Goal: Entertainment & Leisure: Browse casually

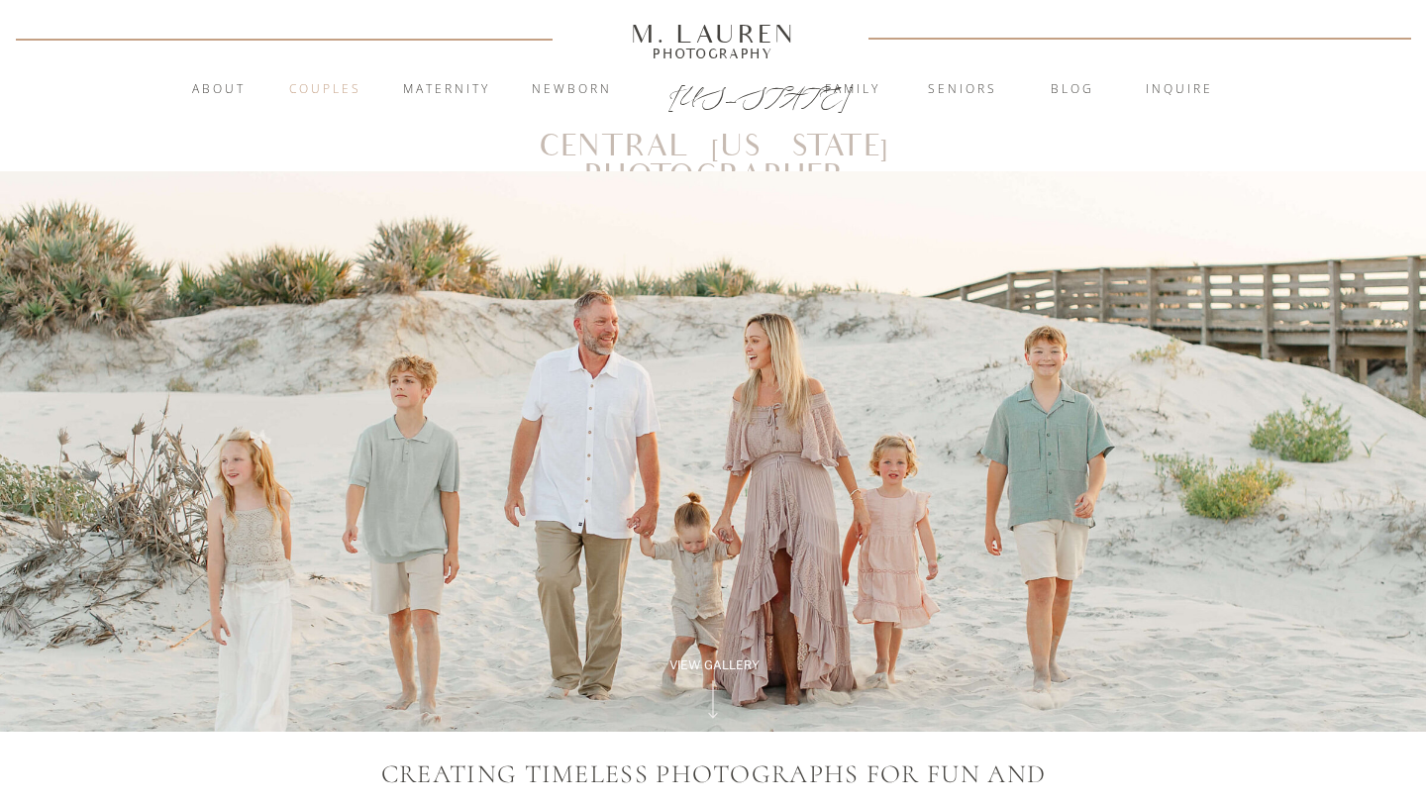
click at [324, 93] on nav "Couples" at bounding box center [324, 90] width 107 height 20
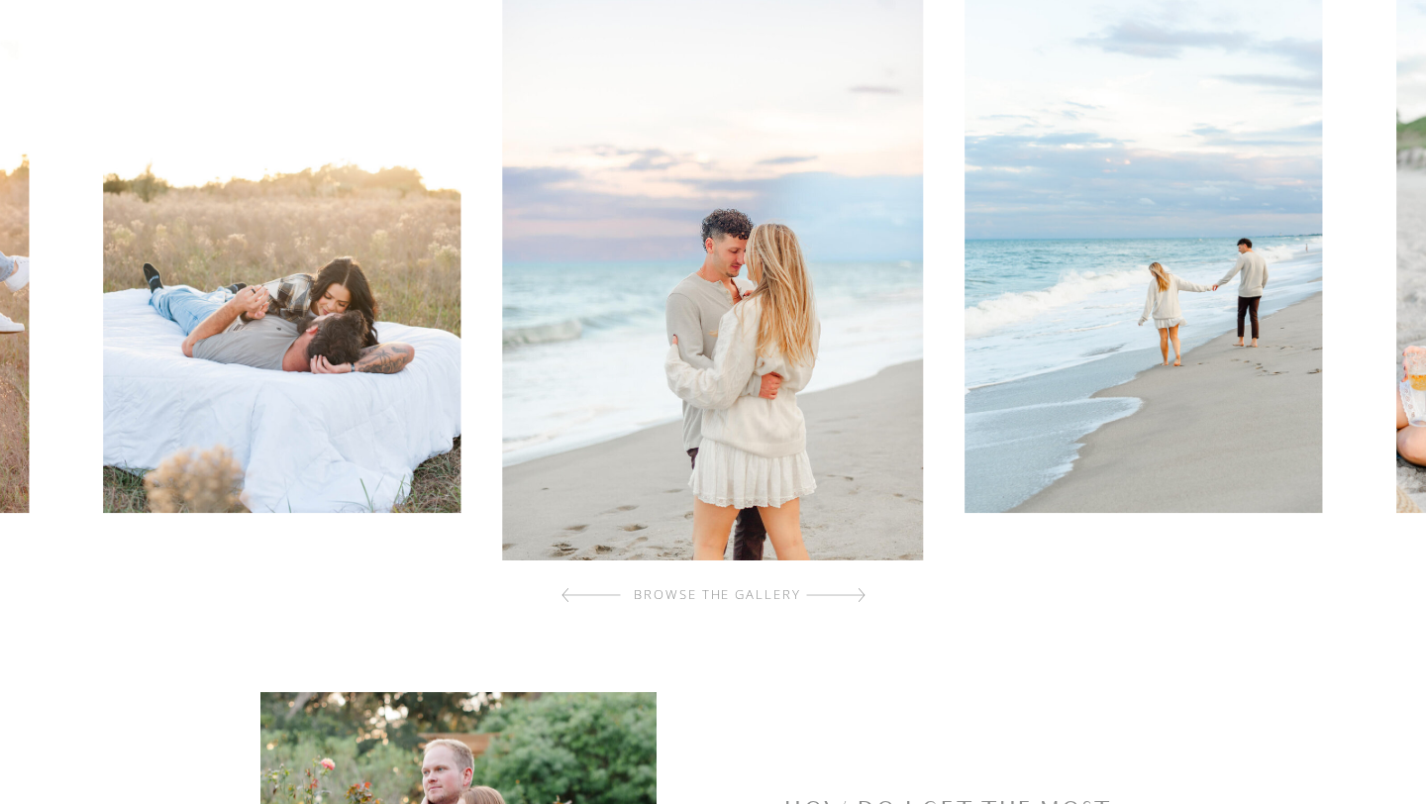
scroll to position [760, 0]
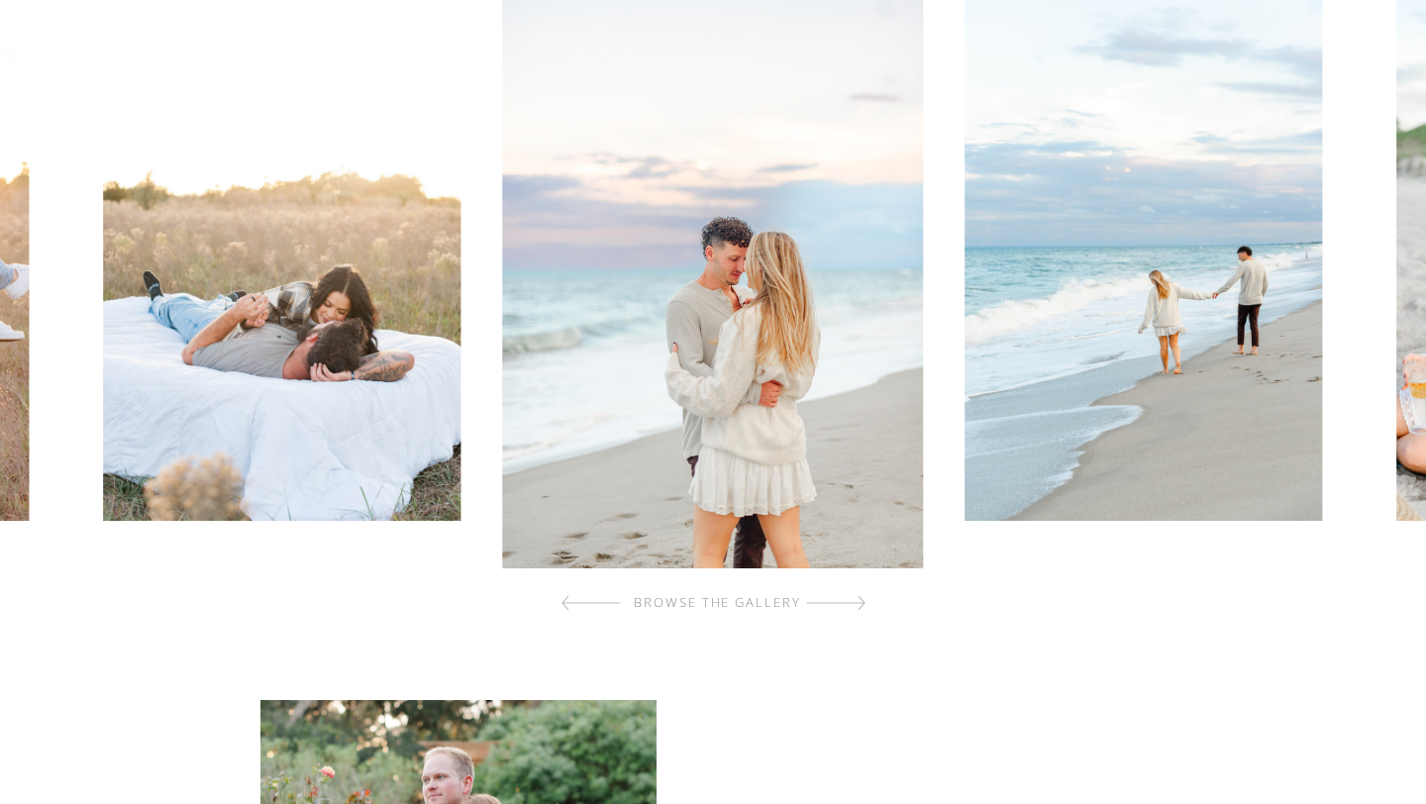
click at [820, 604] on div "browse the gallery" at bounding box center [717, 603] width 237 height 20
click at [845, 601] on div at bounding box center [835, 603] width 59 height 40
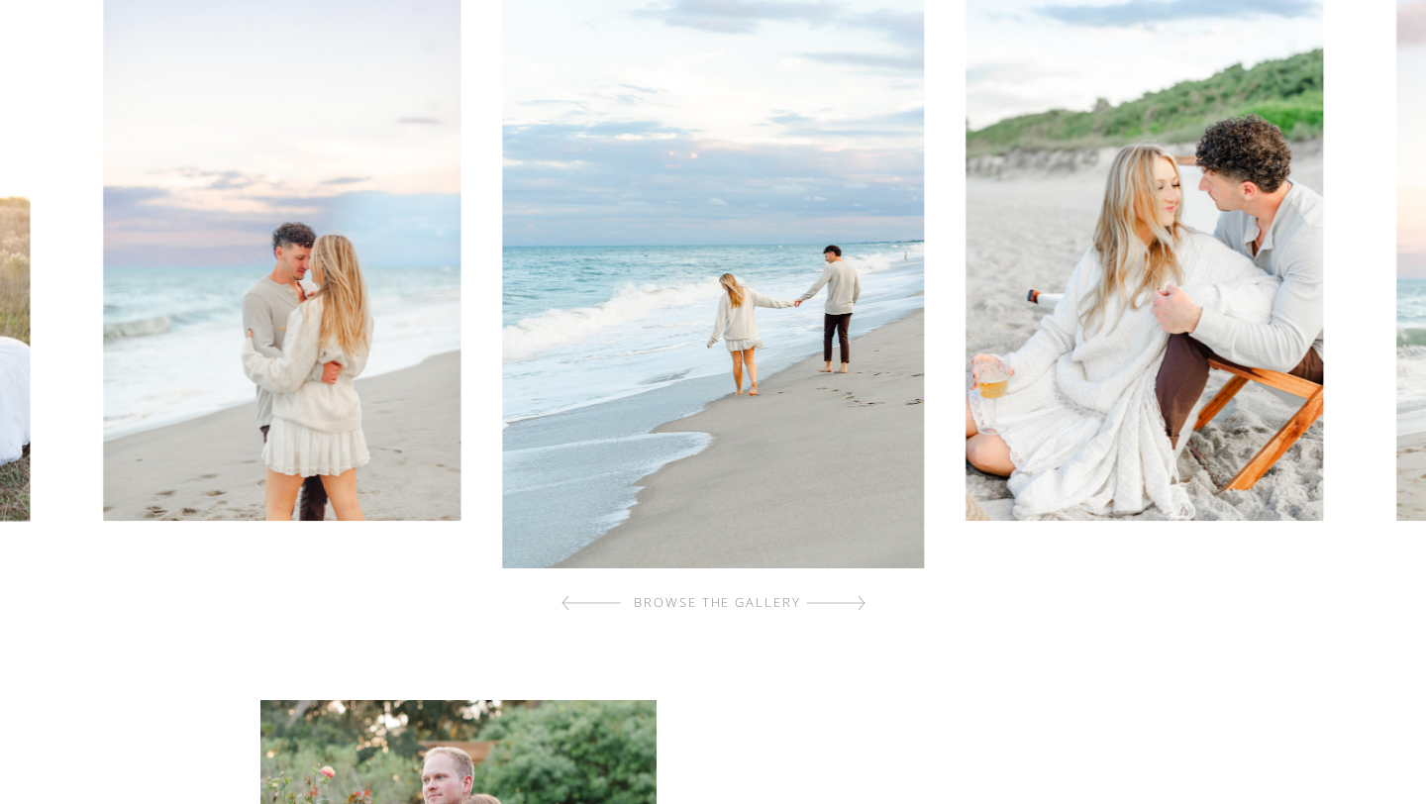
click at [845, 601] on div at bounding box center [835, 603] width 59 height 40
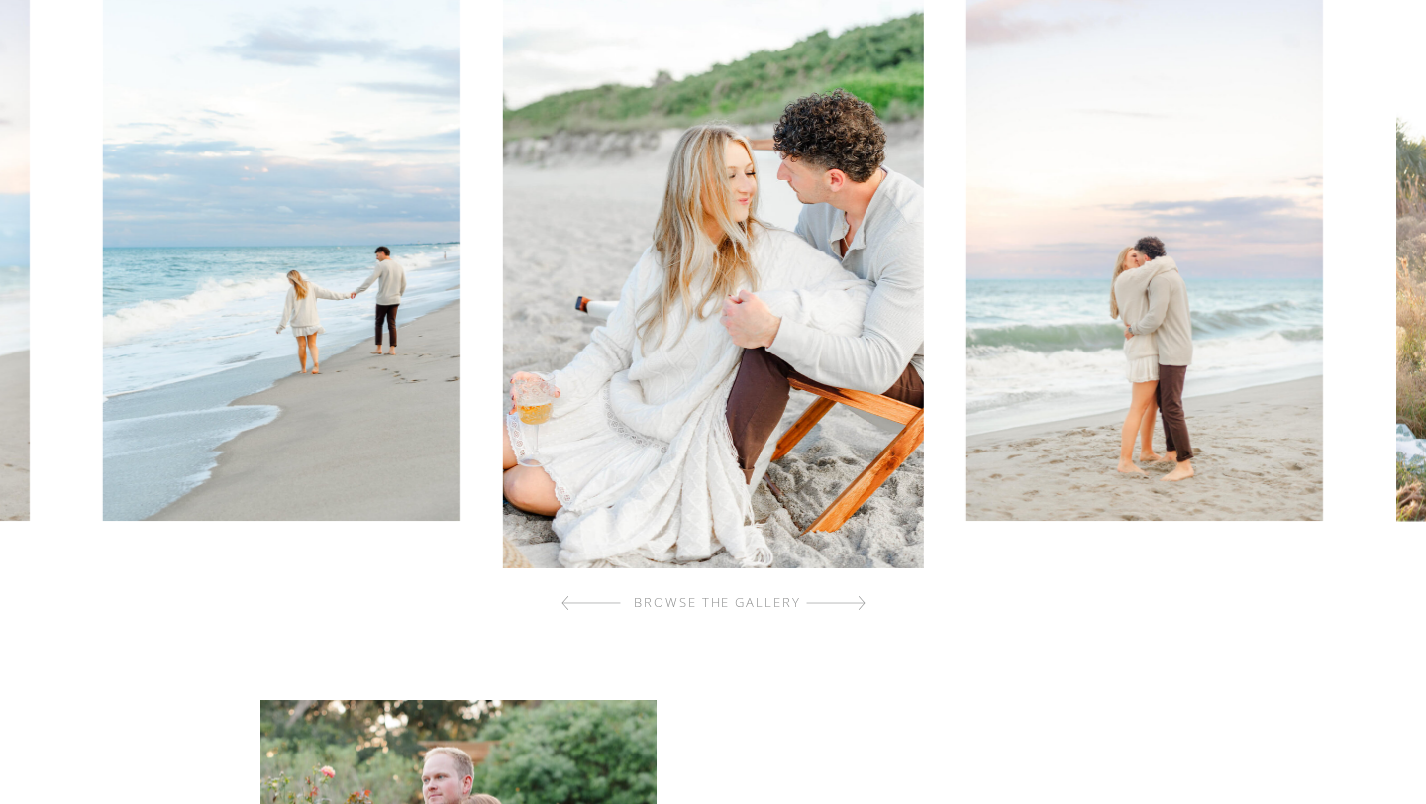
click at [845, 601] on div at bounding box center [835, 603] width 59 height 40
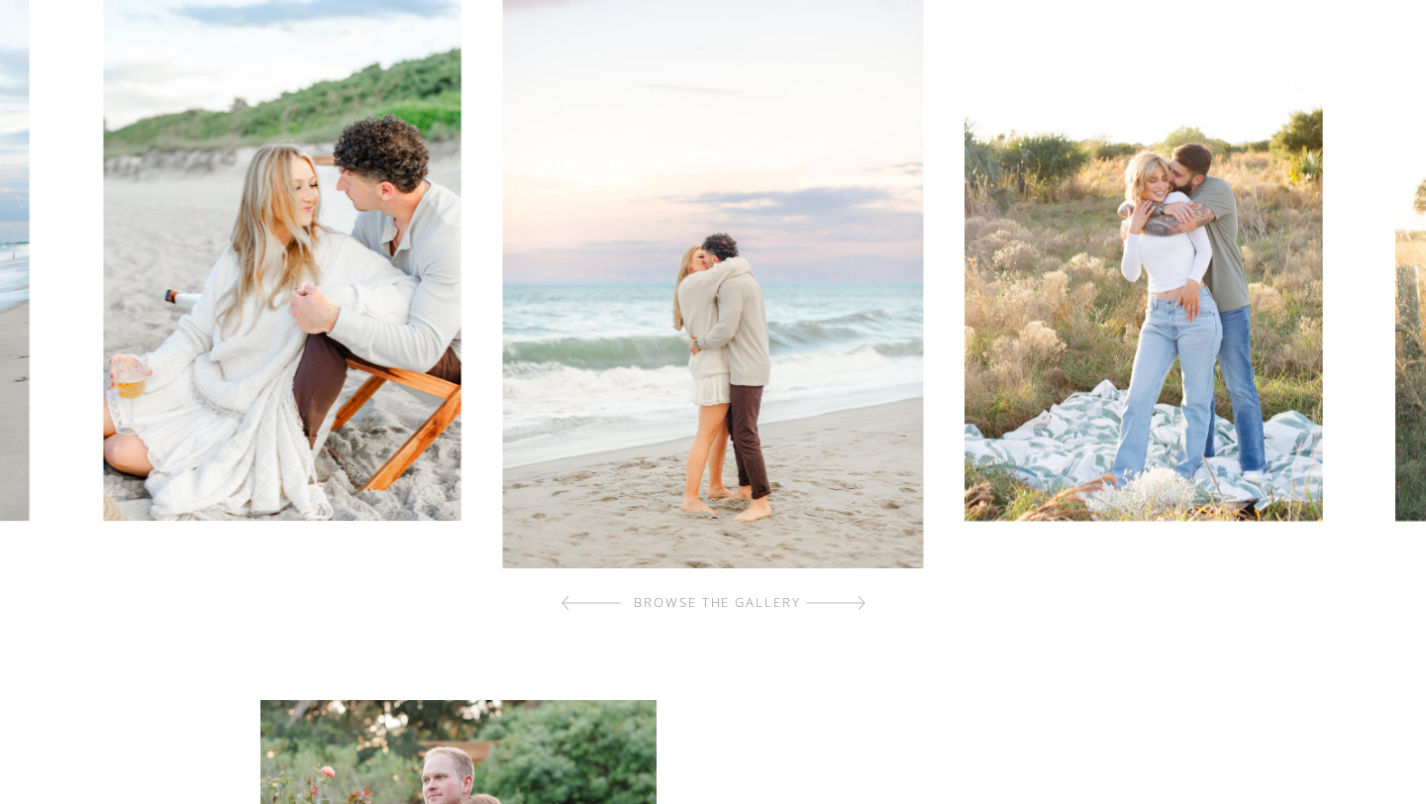
click at [845, 601] on div at bounding box center [835, 603] width 59 height 40
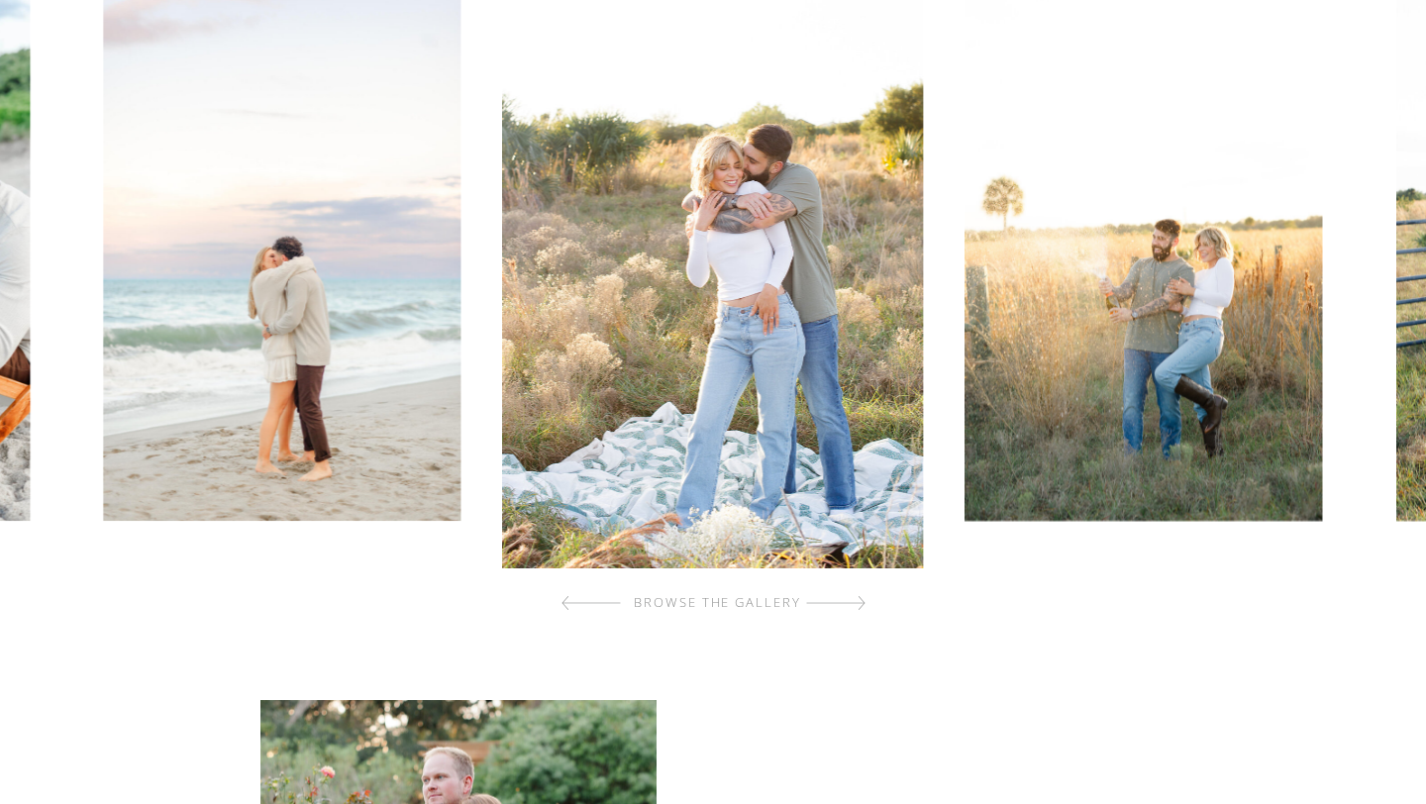
click at [845, 601] on div at bounding box center [835, 603] width 59 height 40
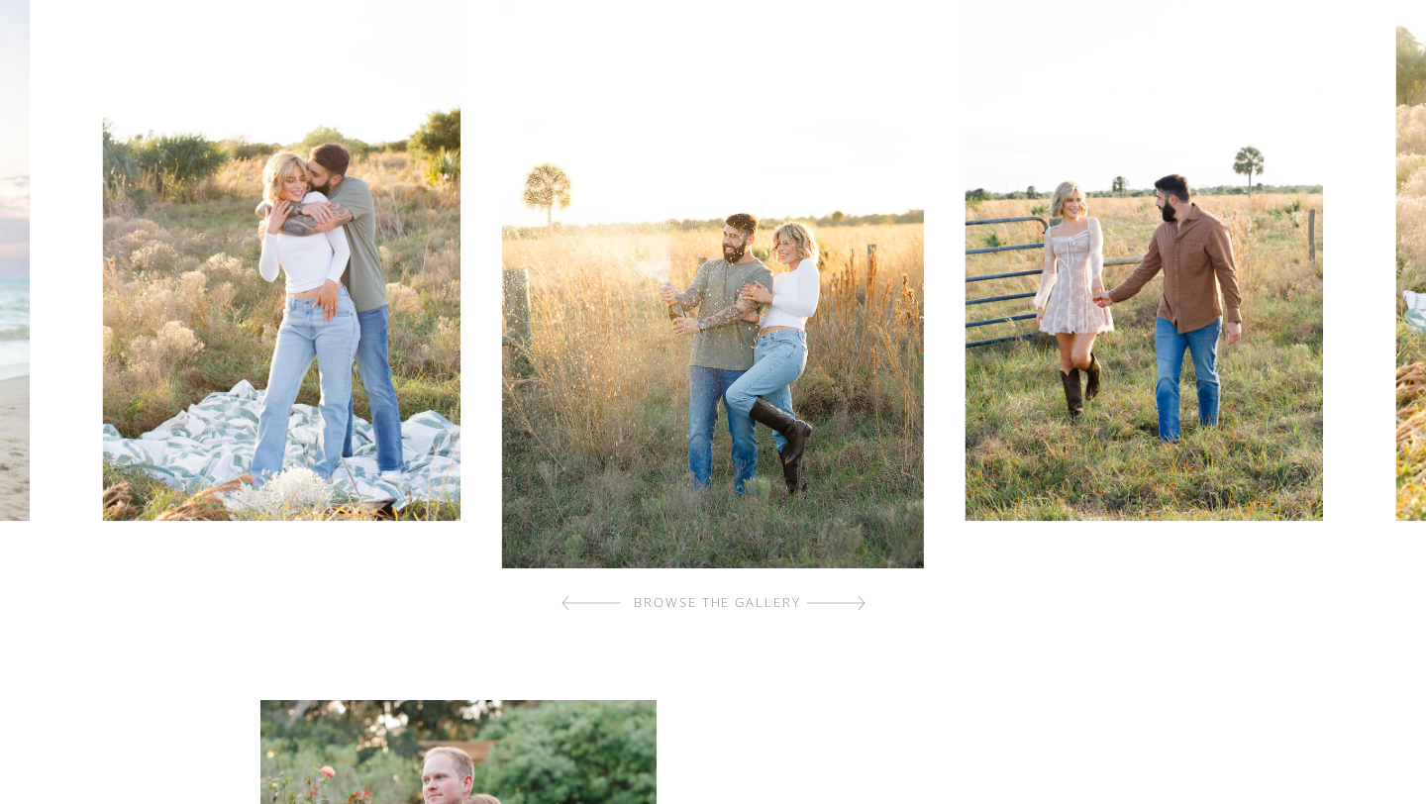
click at [845, 601] on div at bounding box center [835, 603] width 59 height 40
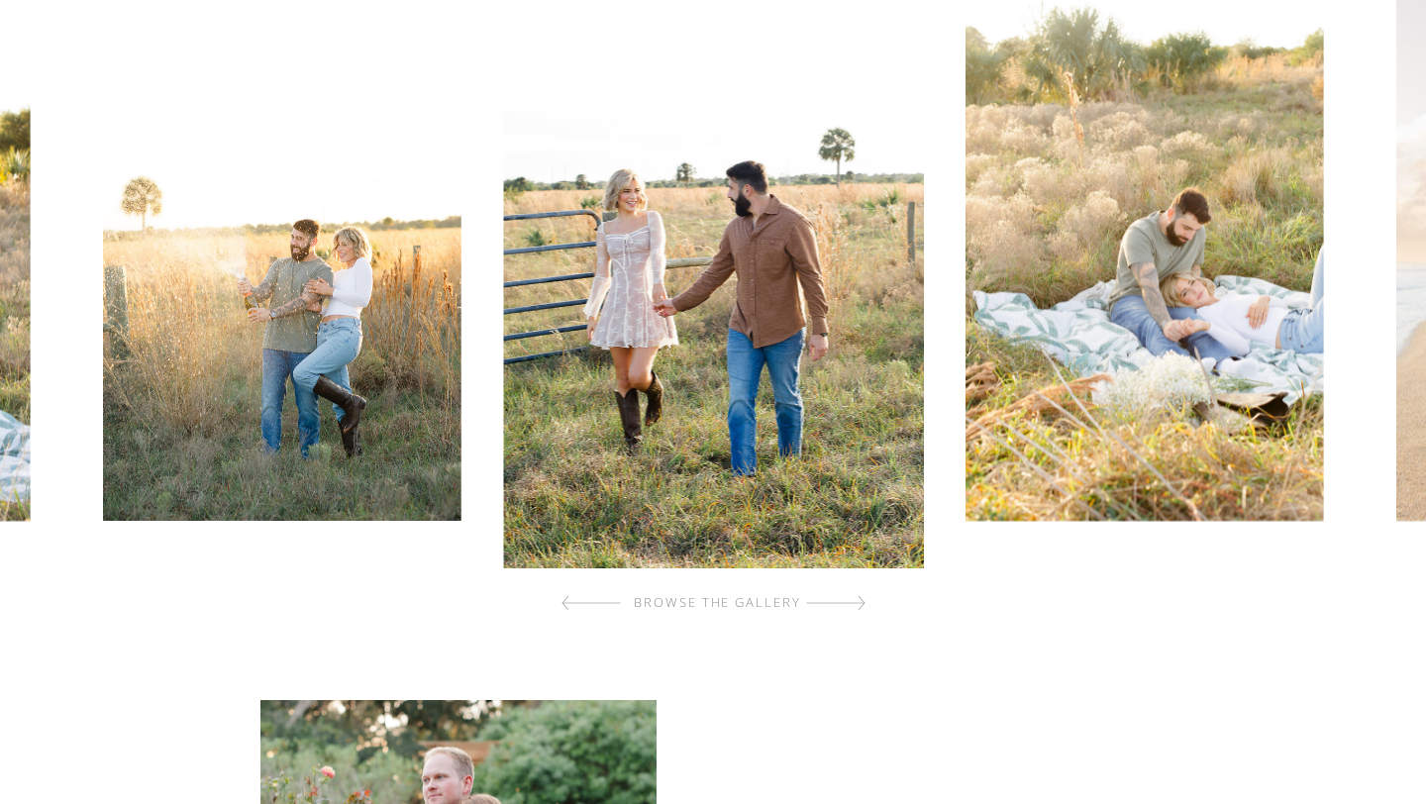
click at [845, 601] on div at bounding box center [835, 603] width 59 height 40
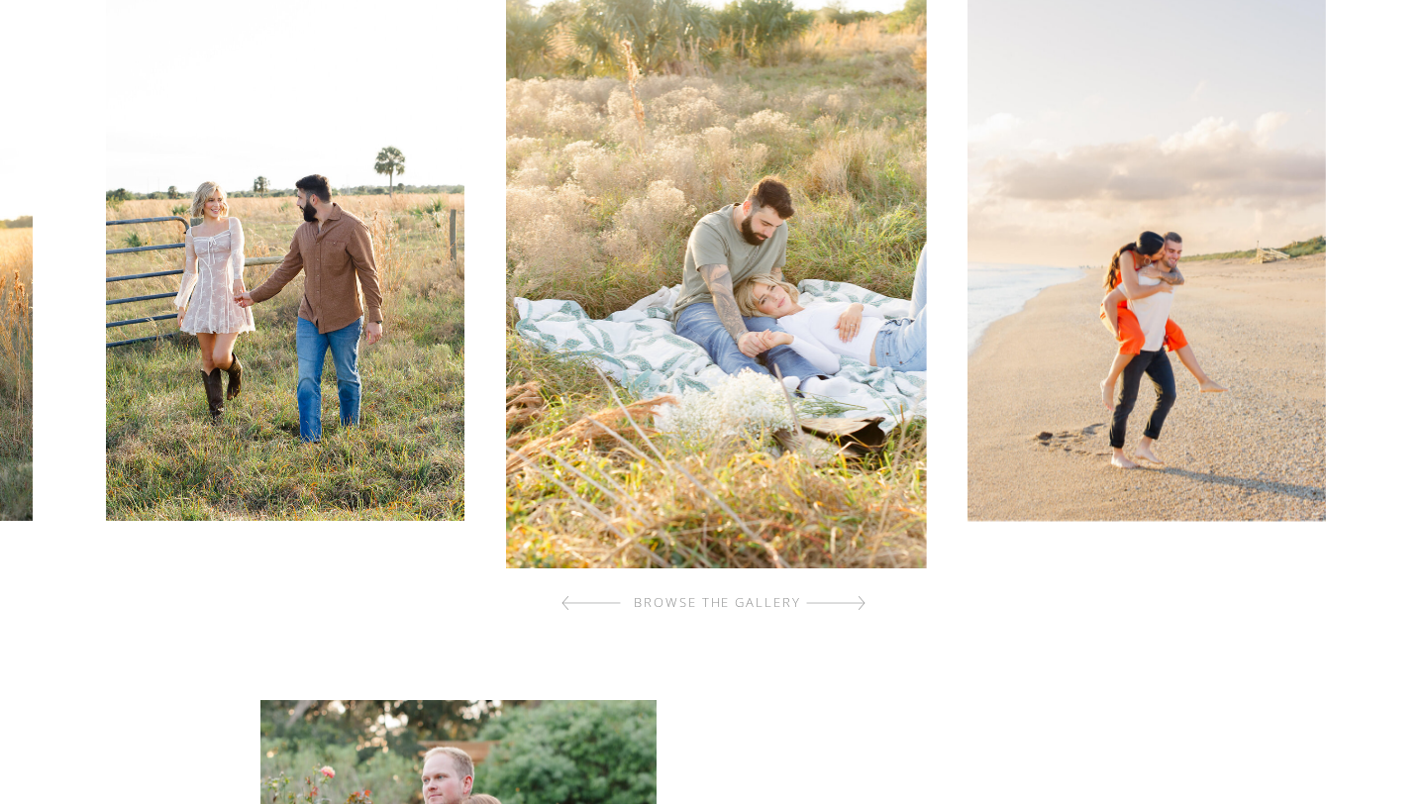
click at [845, 601] on div at bounding box center [835, 603] width 59 height 40
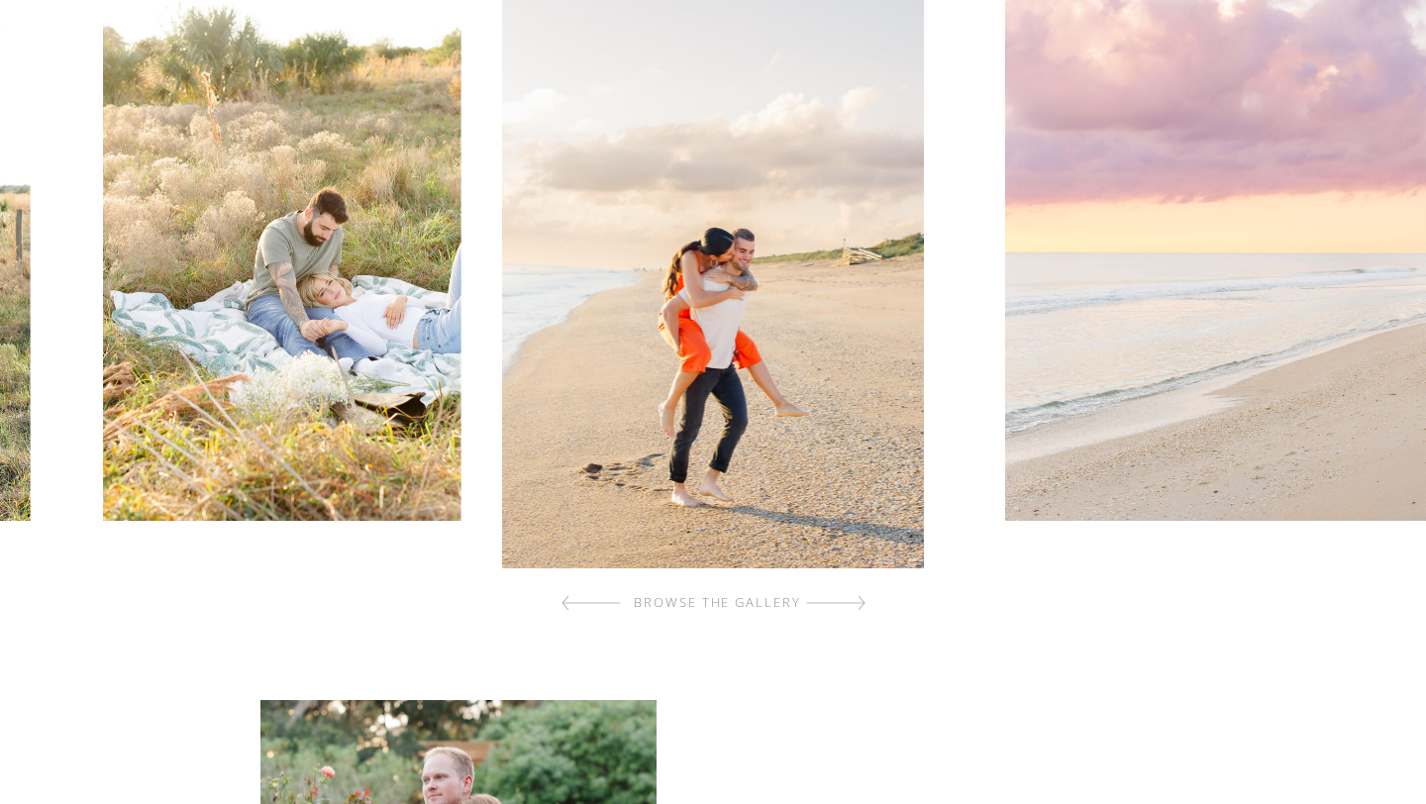
click at [845, 601] on div at bounding box center [835, 603] width 59 height 40
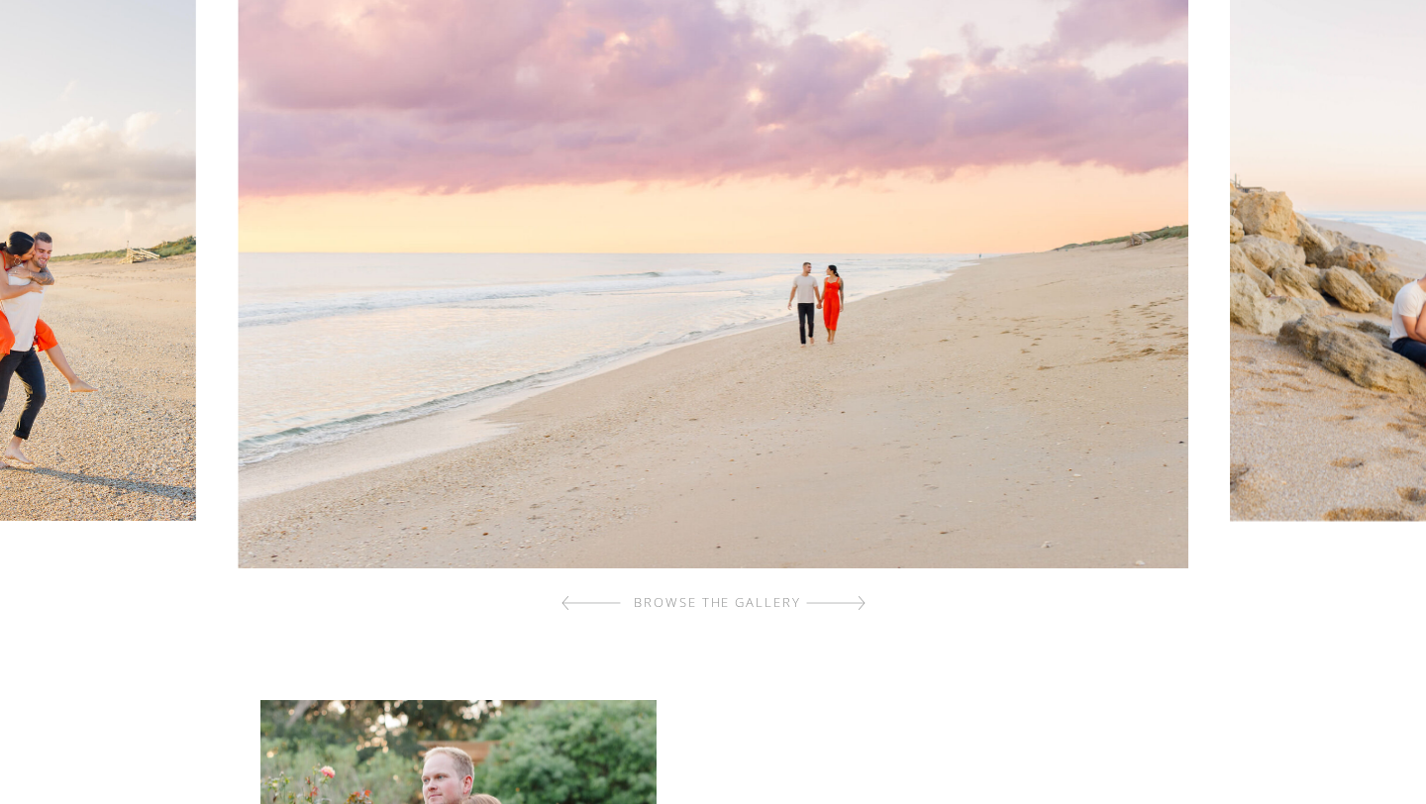
click at [845, 601] on div at bounding box center [835, 603] width 59 height 40
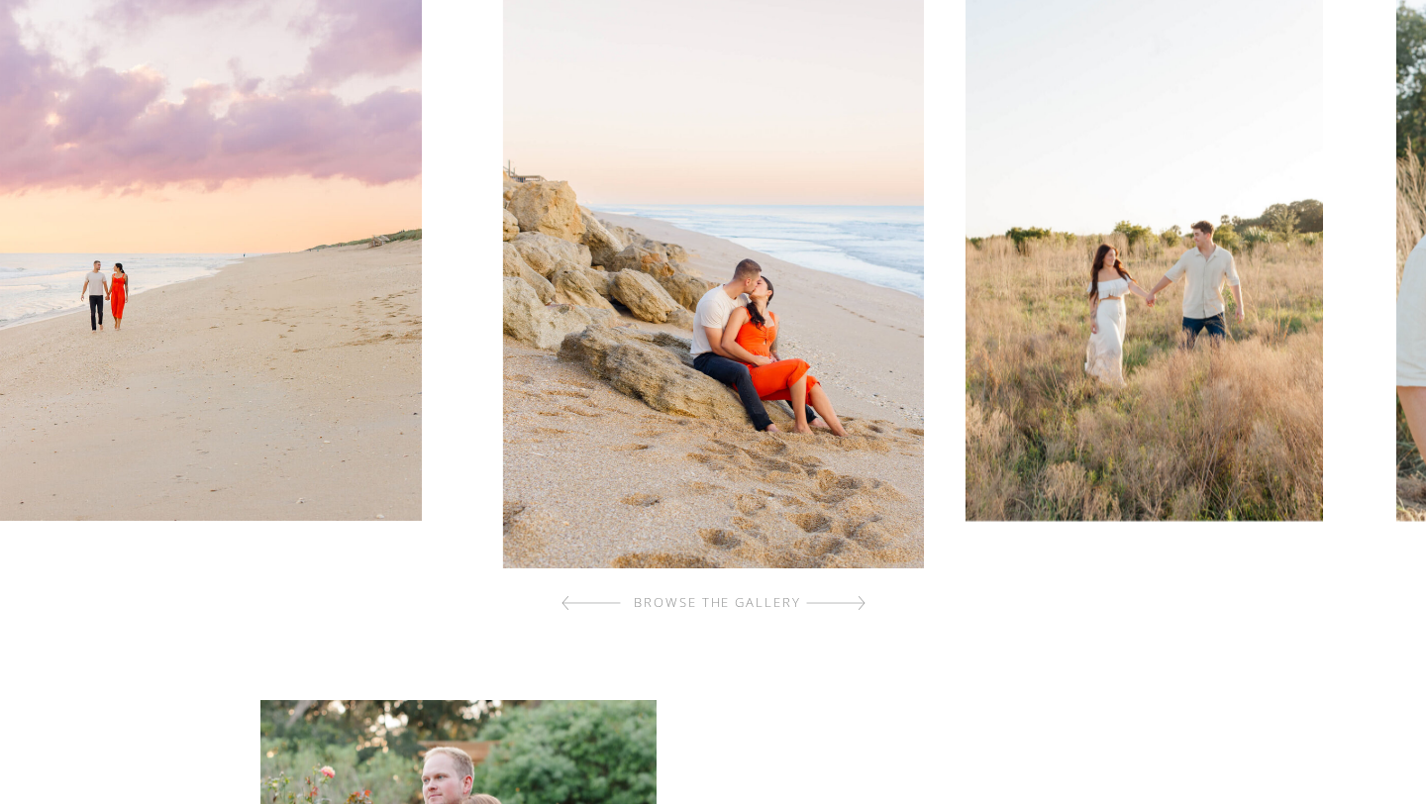
click at [845, 601] on div at bounding box center [835, 603] width 59 height 40
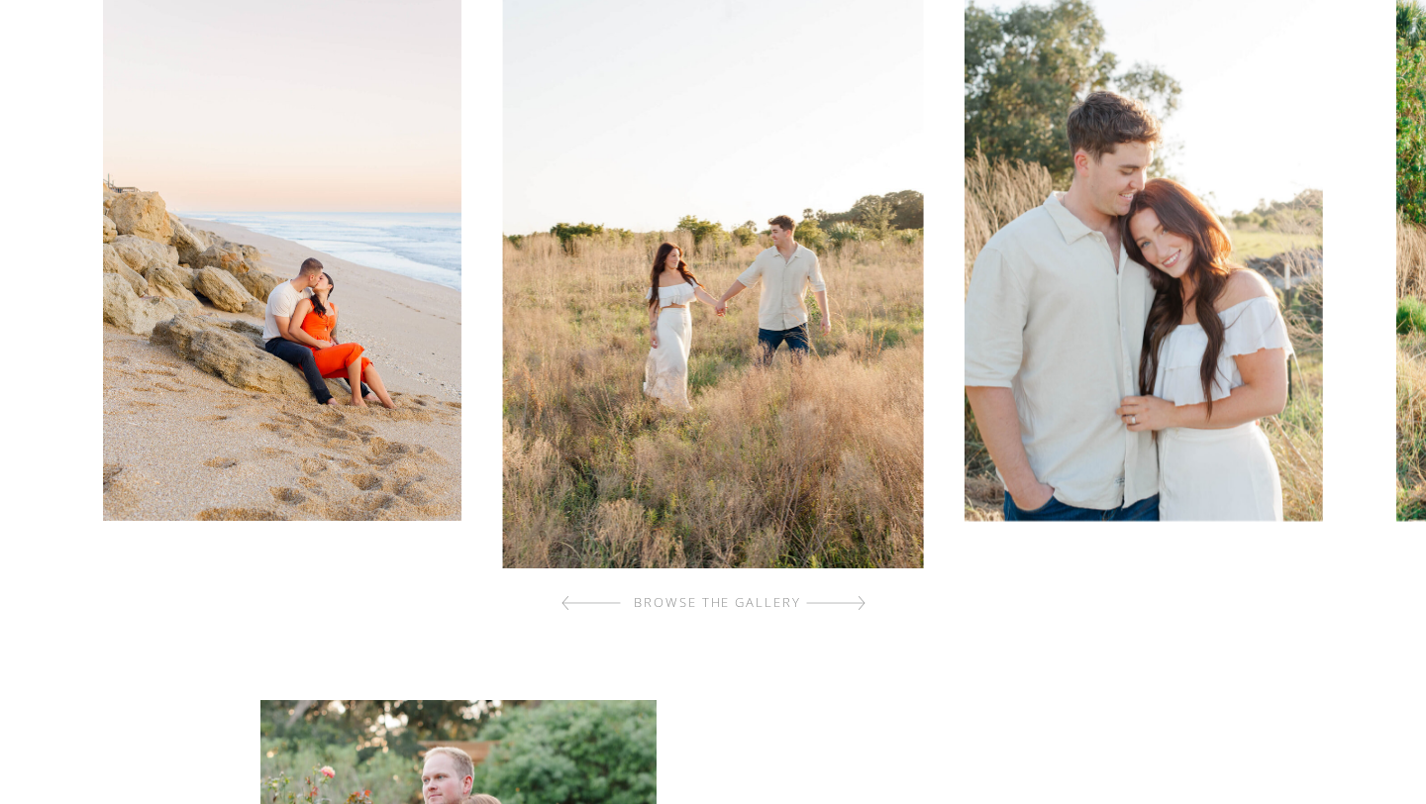
click at [845, 601] on div at bounding box center [835, 603] width 59 height 40
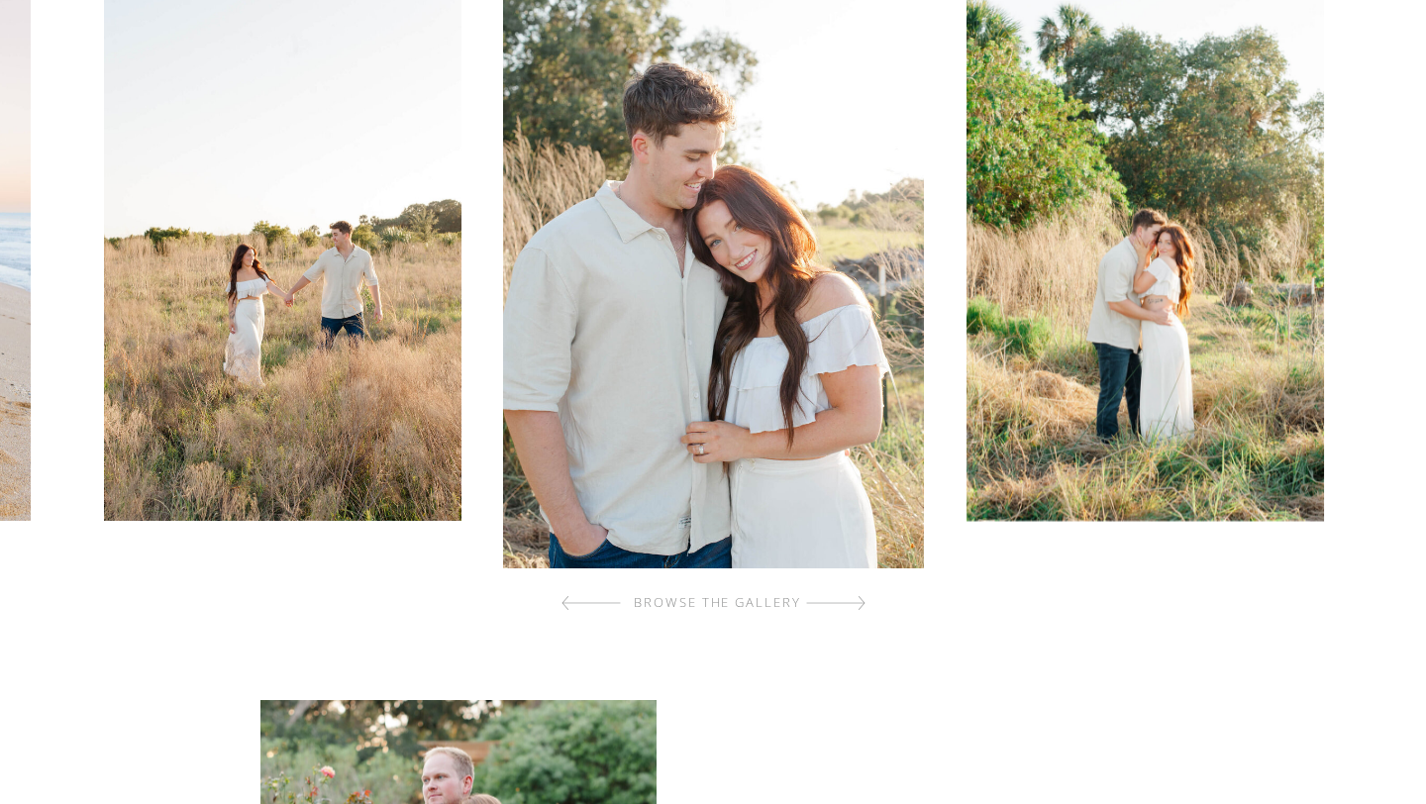
click at [845, 601] on div at bounding box center [835, 603] width 59 height 40
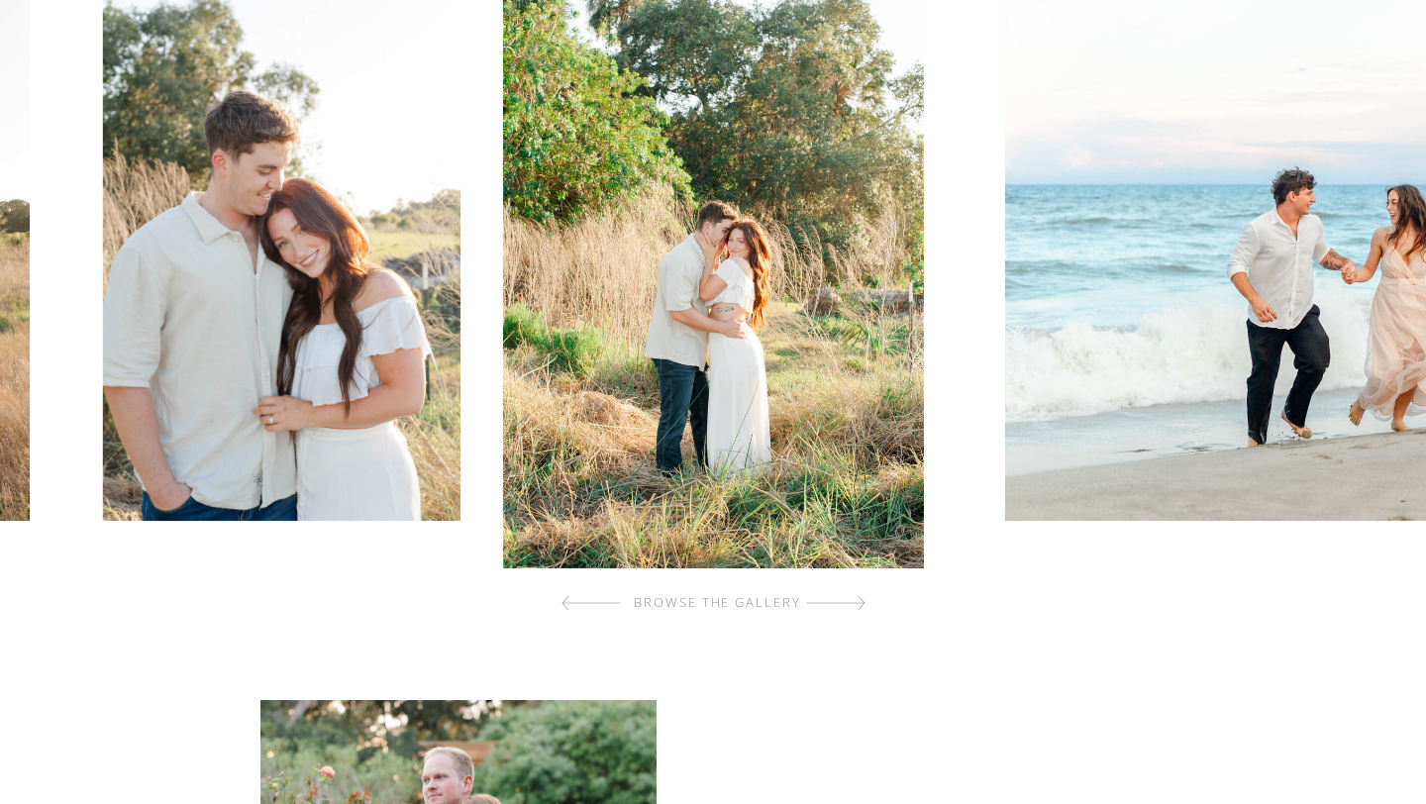
click at [833, 600] on div "browse the gallery" at bounding box center [717, 603] width 237 height 20
click at [858, 602] on div at bounding box center [835, 603] width 59 height 40
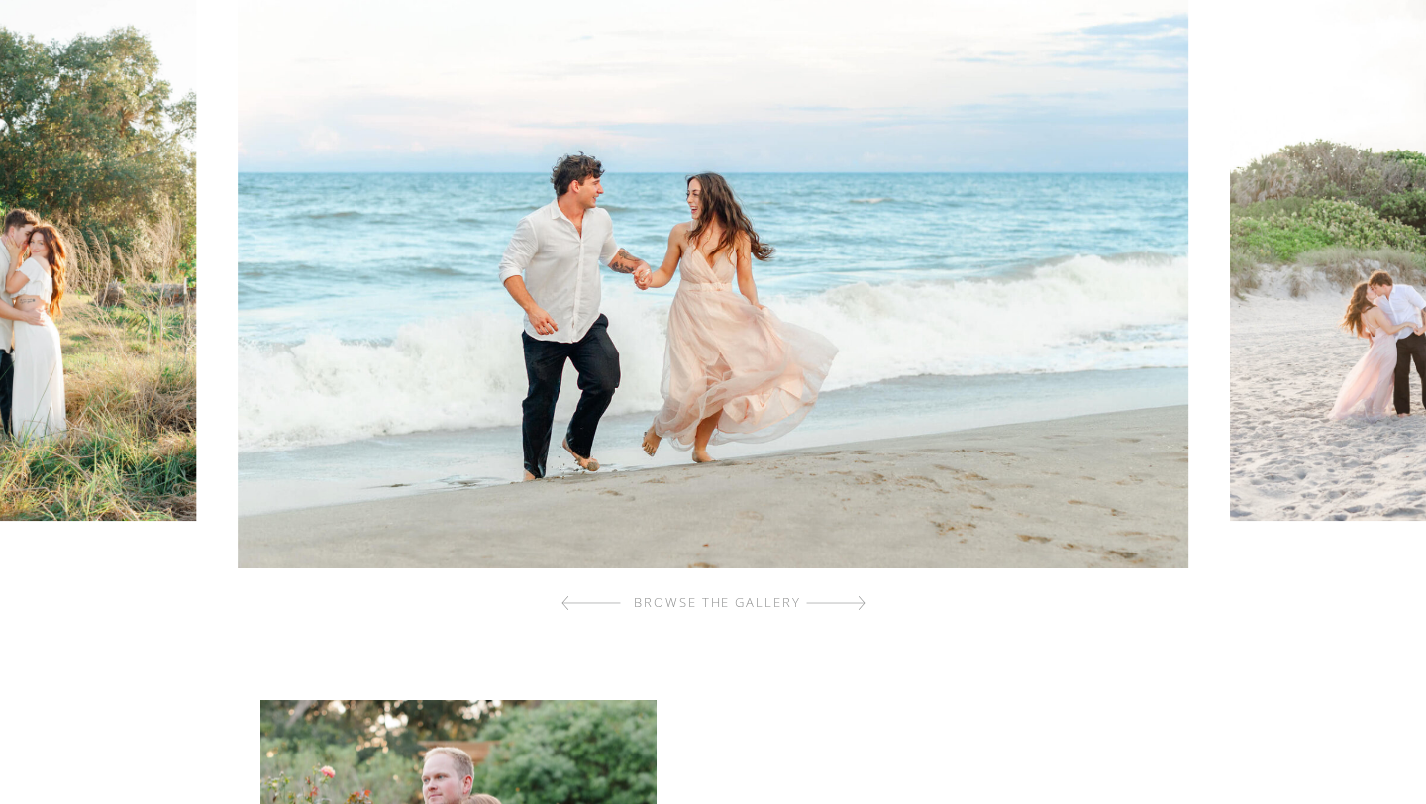
click at [858, 602] on div at bounding box center [835, 603] width 59 height 40
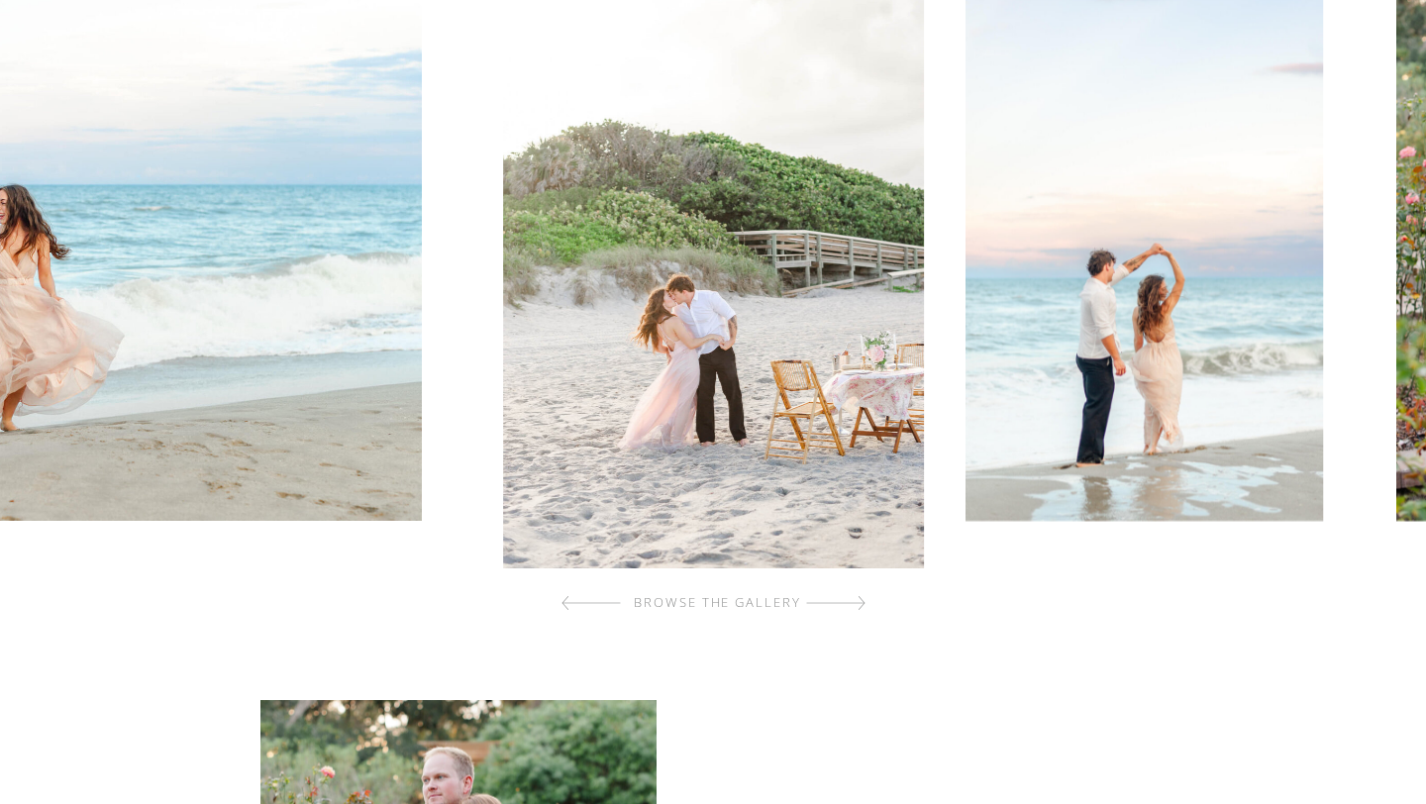
click at [858, 602] on div at bounding box center [835, 603] width 59 height 40
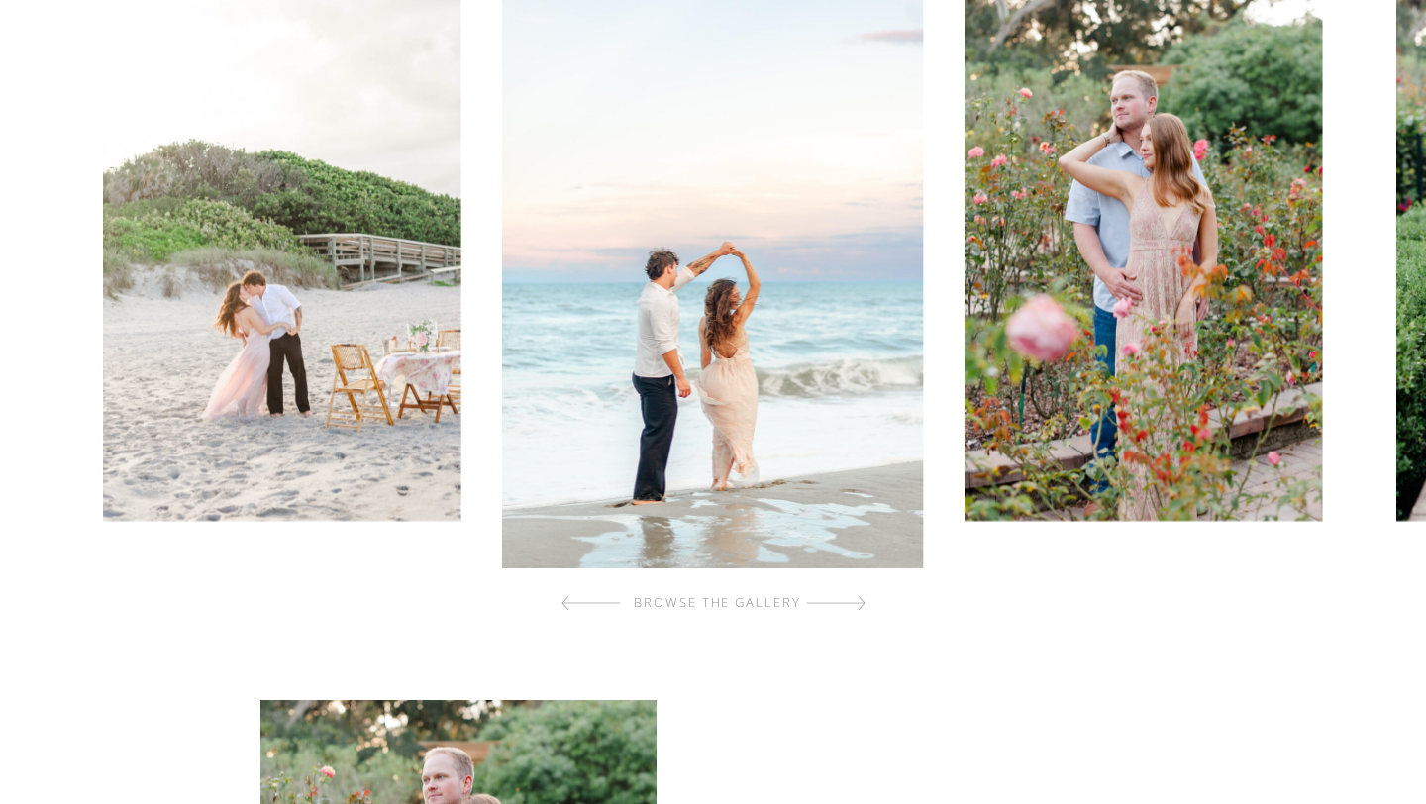
click at [858, 602] on div at bounding box center [835, 603] width 59 height 40
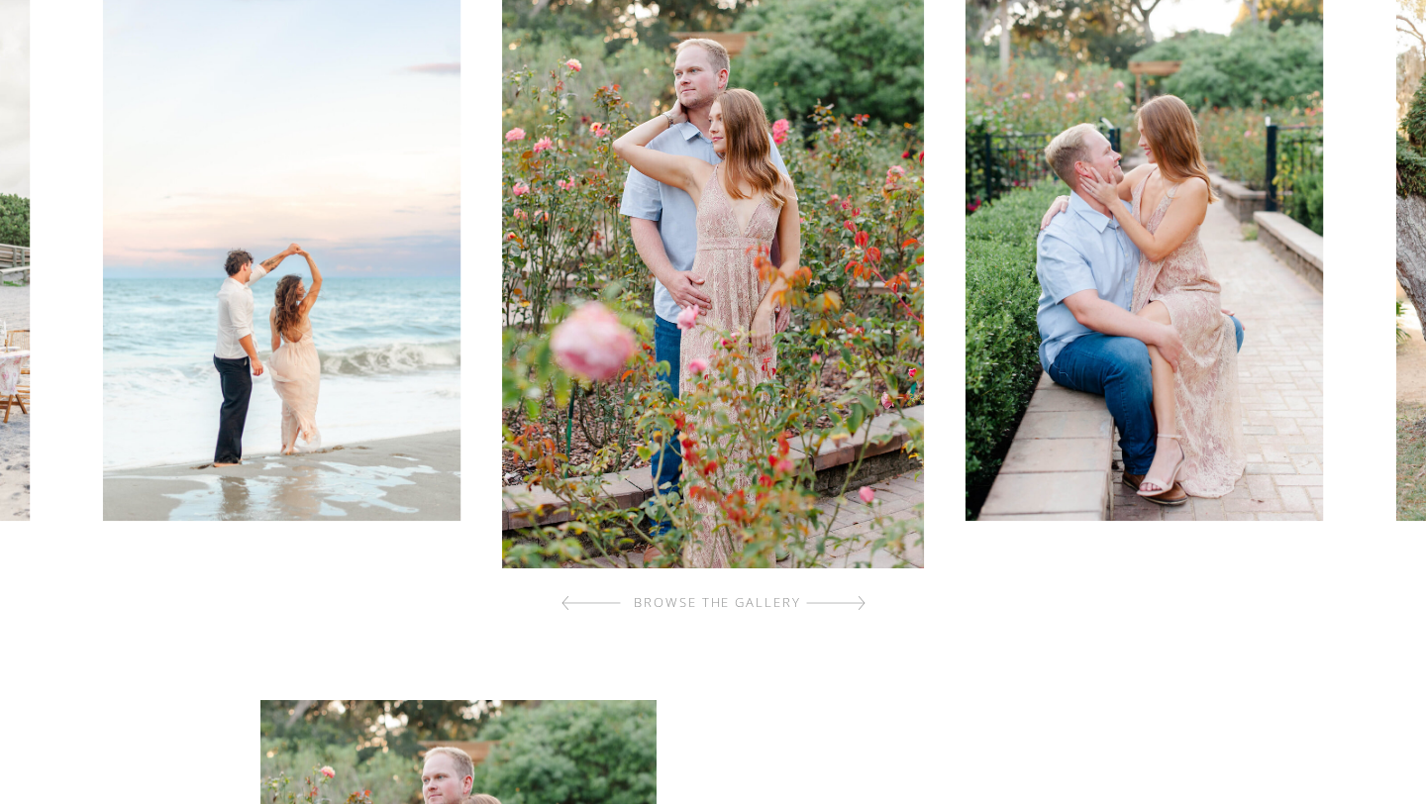
click at [858, 602] on div at bounding box center [835, 603] width 59 height 40
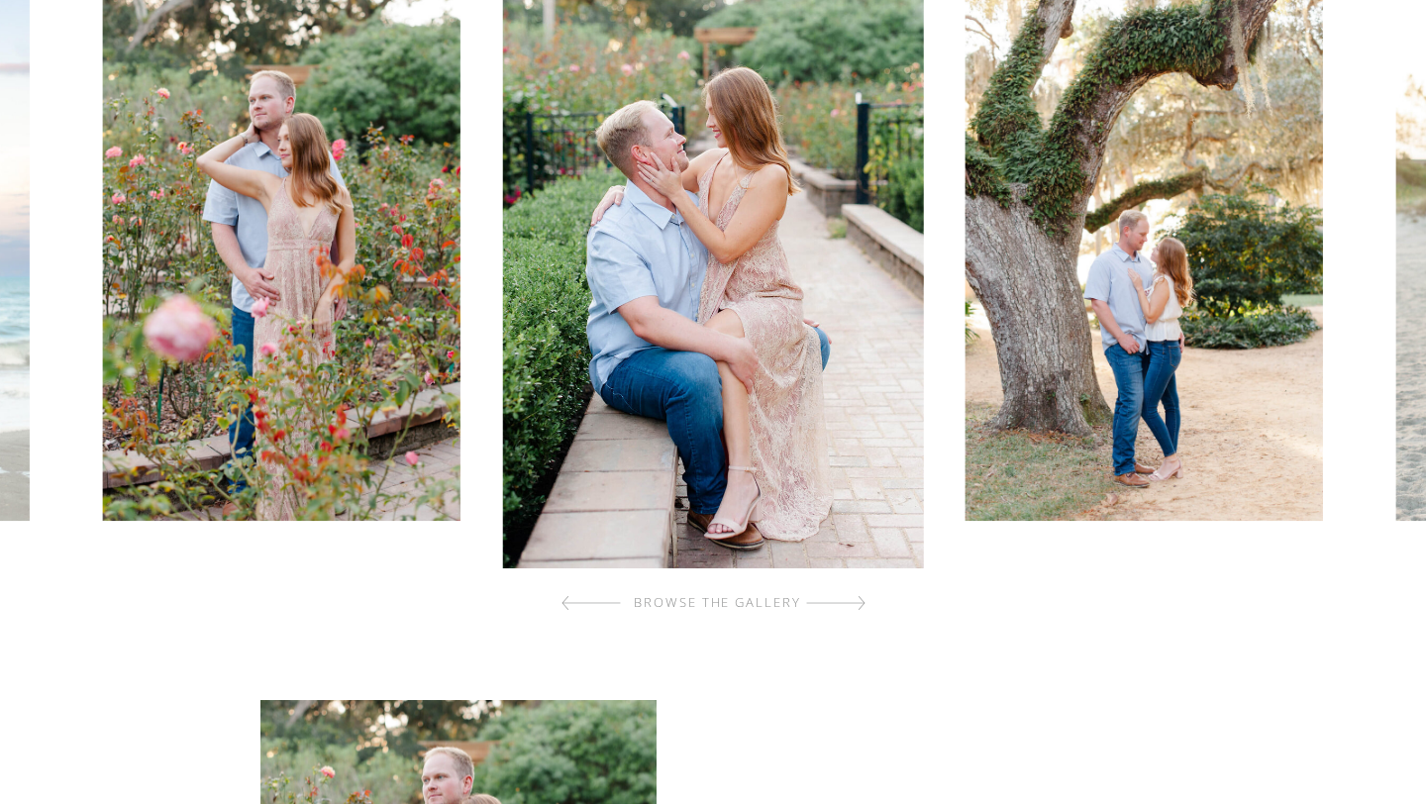
click at [858, 602] on div at bounding box center [835, 603] width 59 height 40
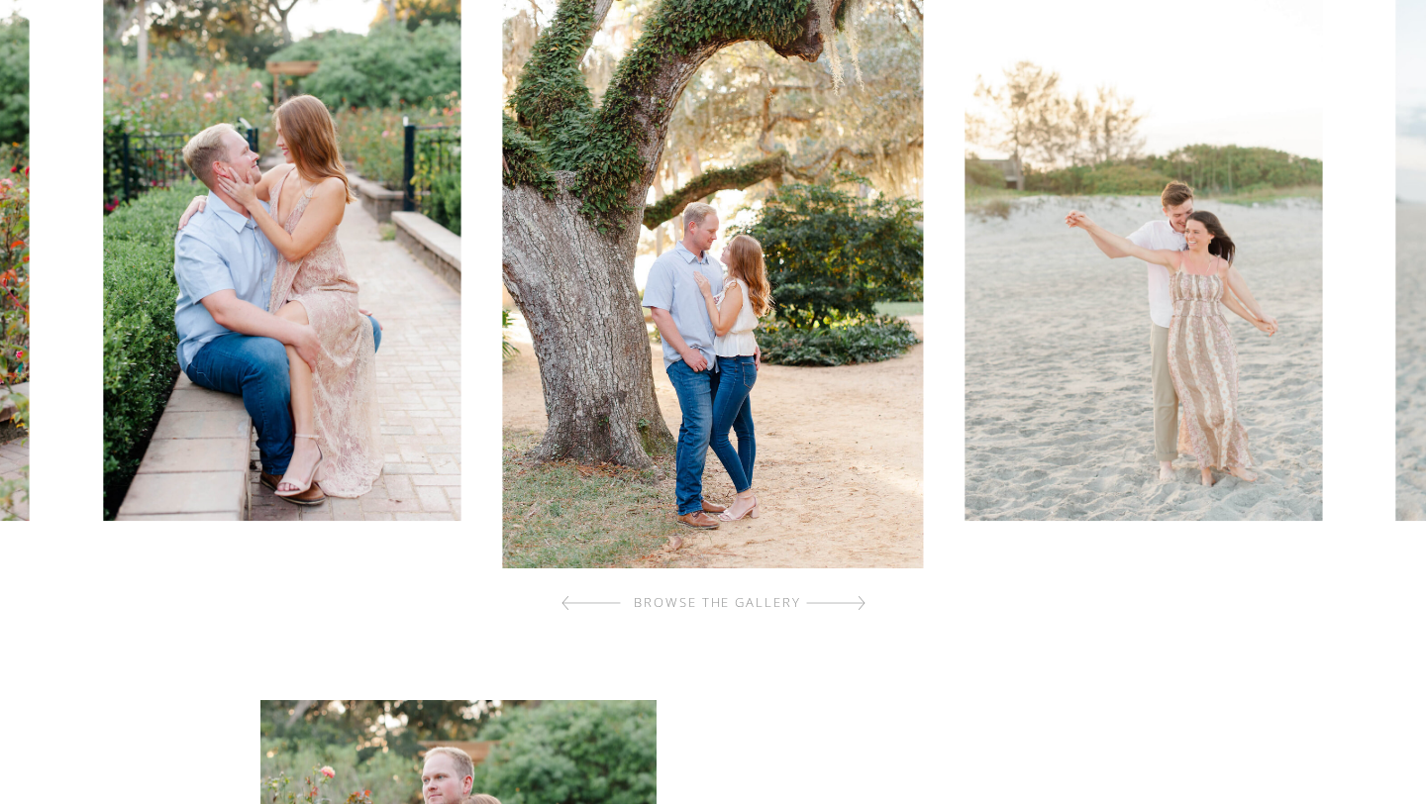
click at [858, 602] on div at bounding box center [835, 603] width 59 height 40
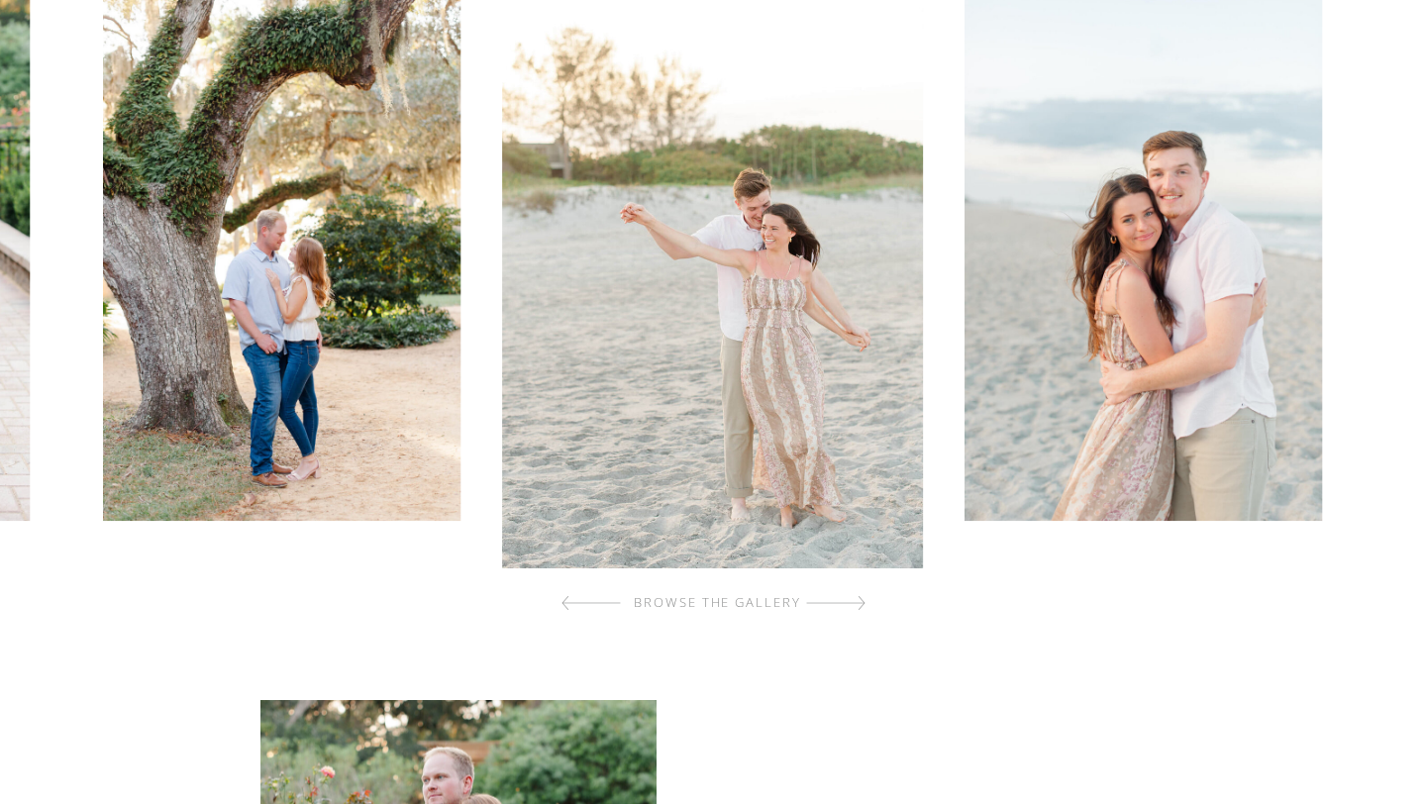
click at [858, 602] on div at bounding box center [835, 603] width 59 height 40
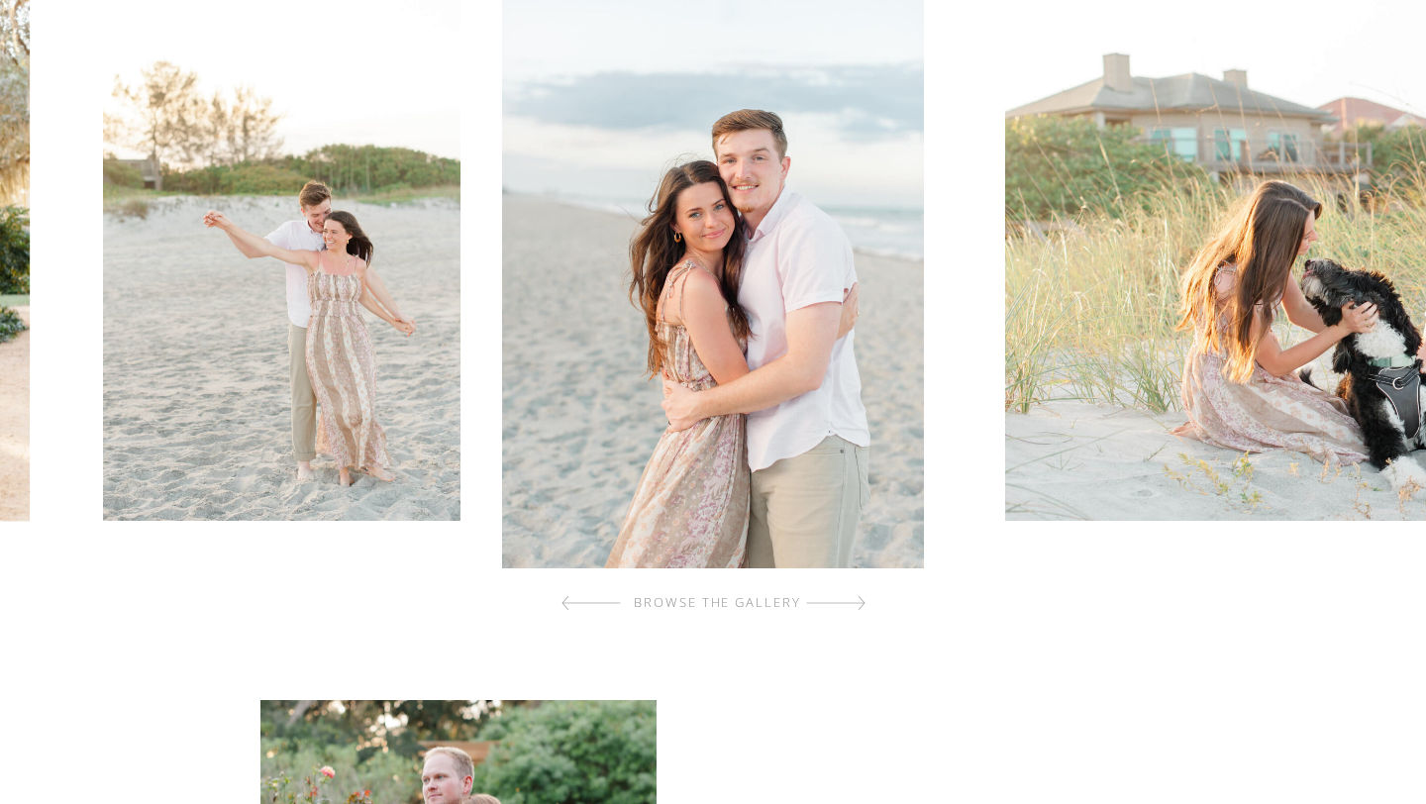
click at [858, 602] on div at bounding box center [835, 603] width 59 height 40
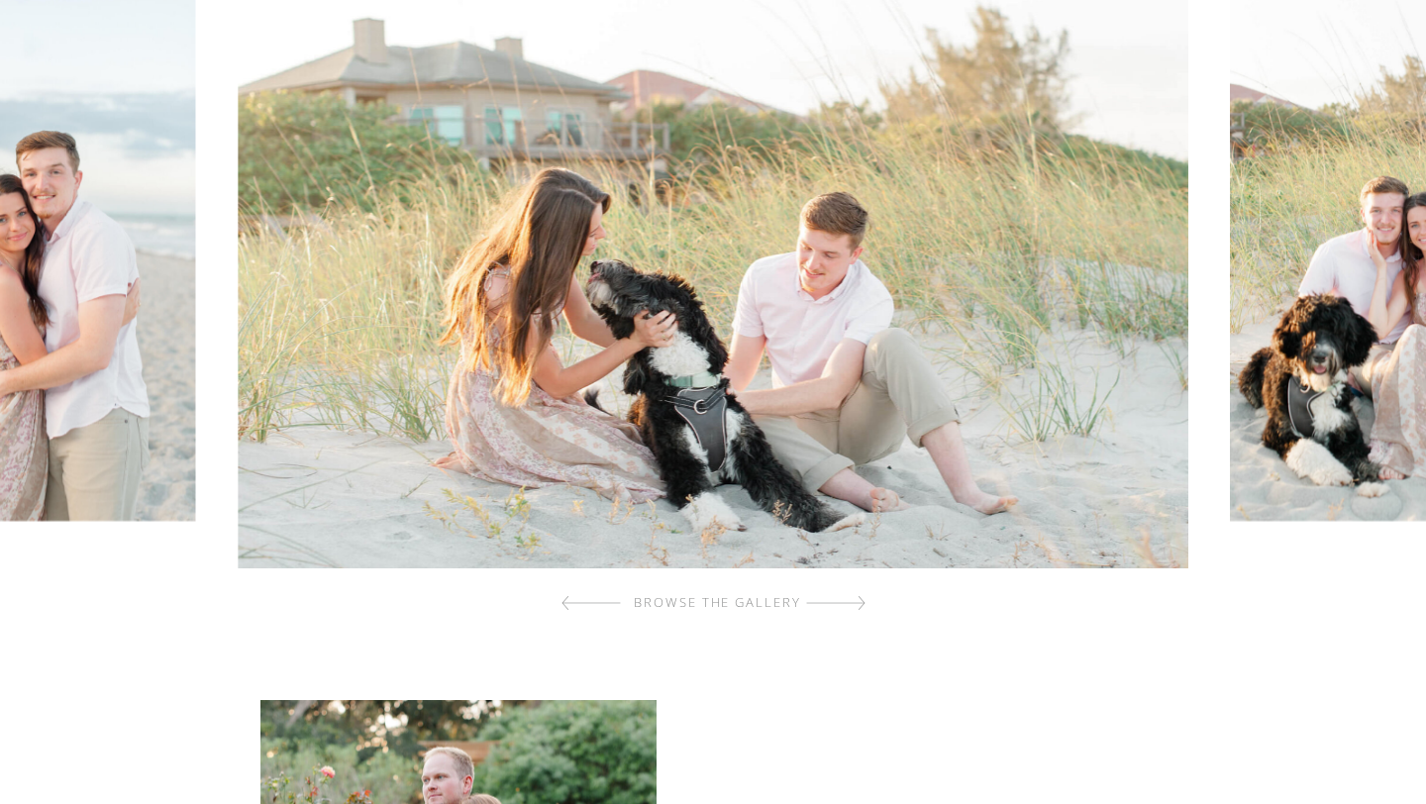
click at [858, 602] on div at bounding box center [835, 603] width 59 height 40
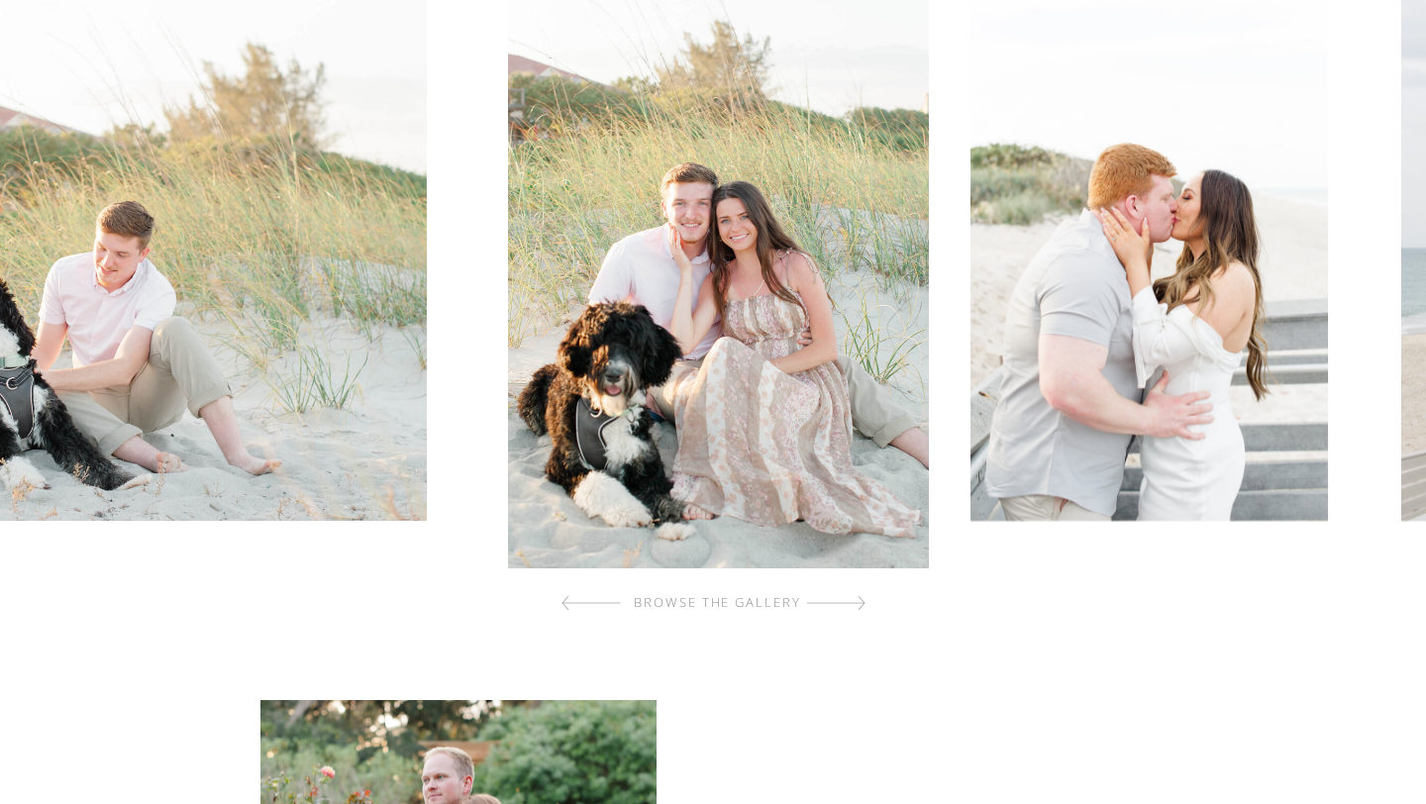
click at [858, 602] on div at bounding box center [835, 603] width 59 height 40
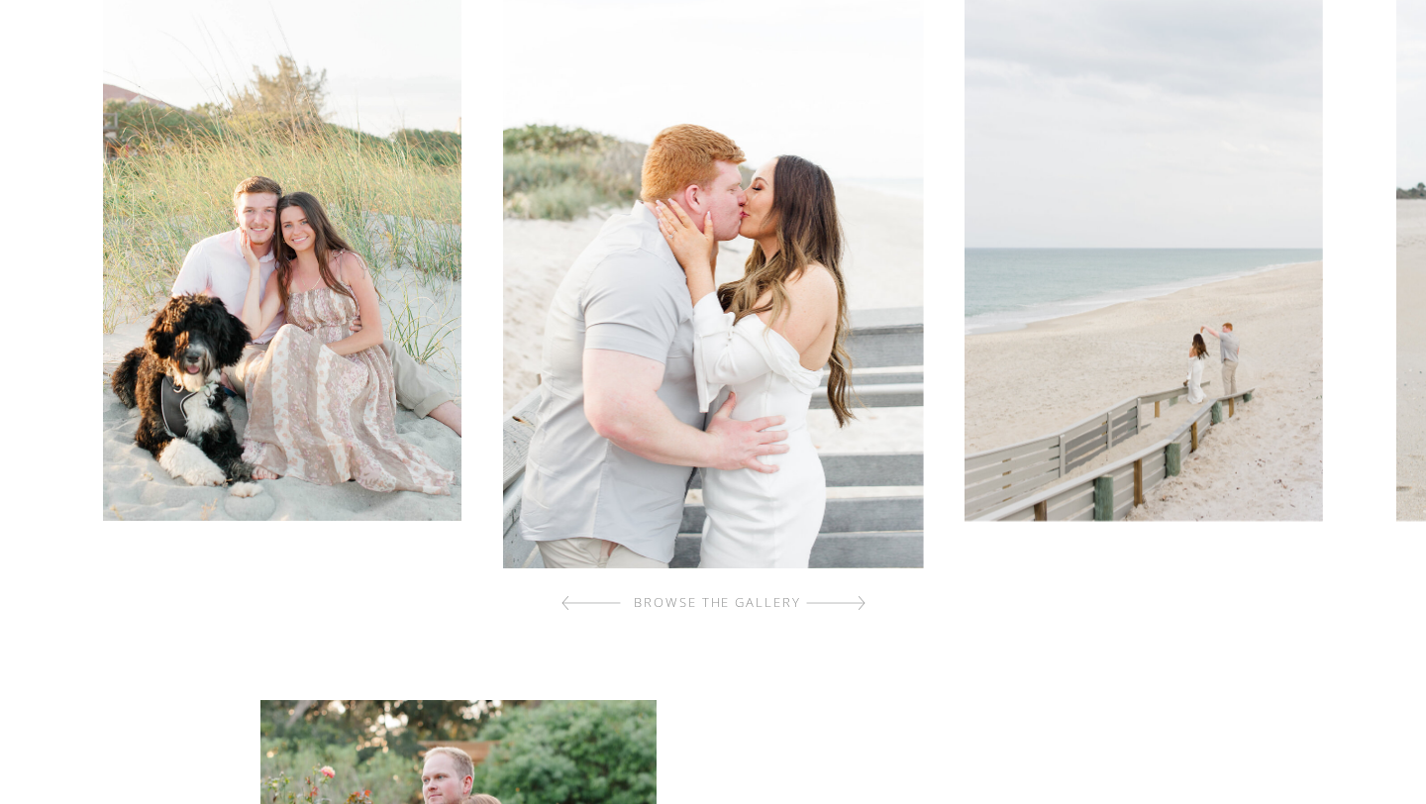
click at [858, 602] on div at bounding box center [835, 603] width 59 height 40
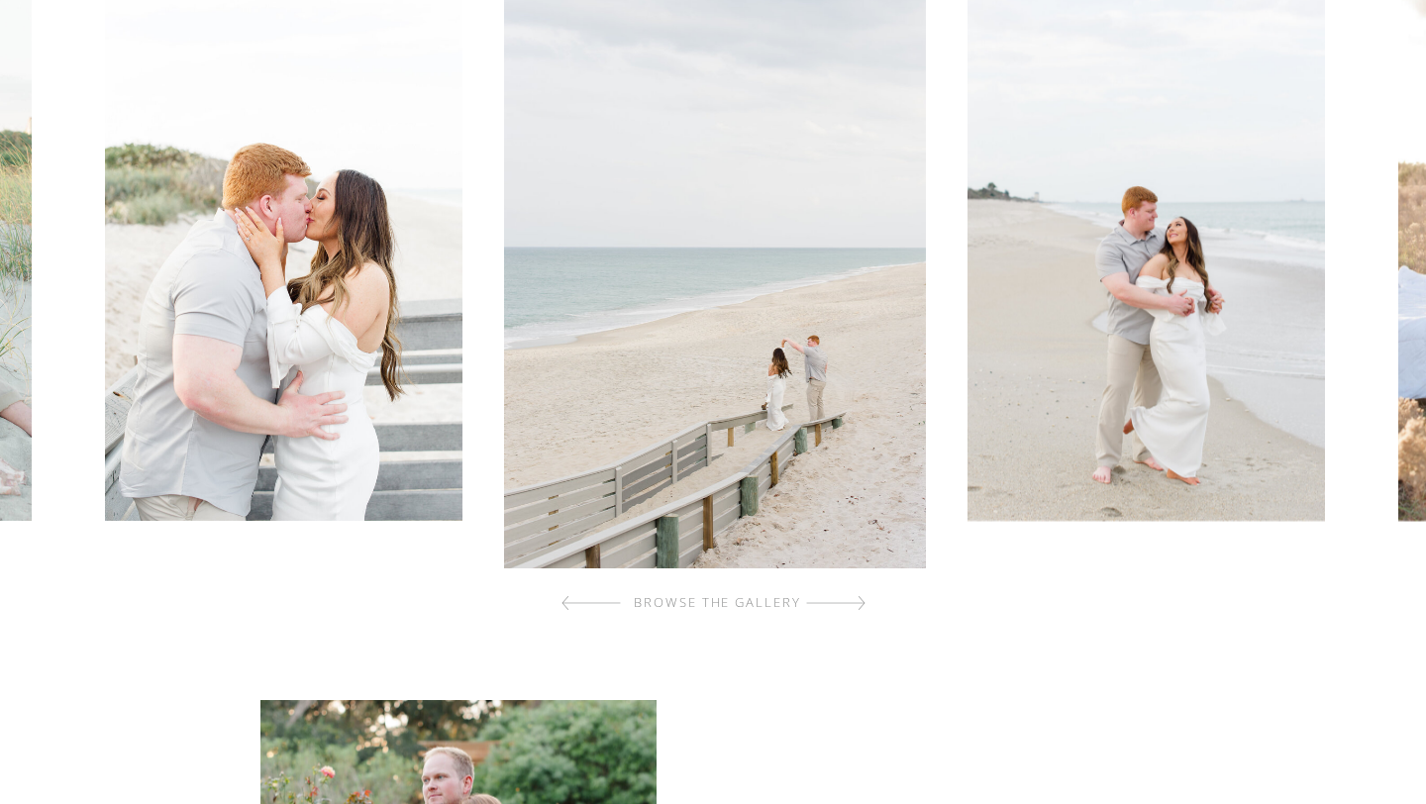
click at [858, 602] on div at bounding box center [835, 603] width 59 height 40
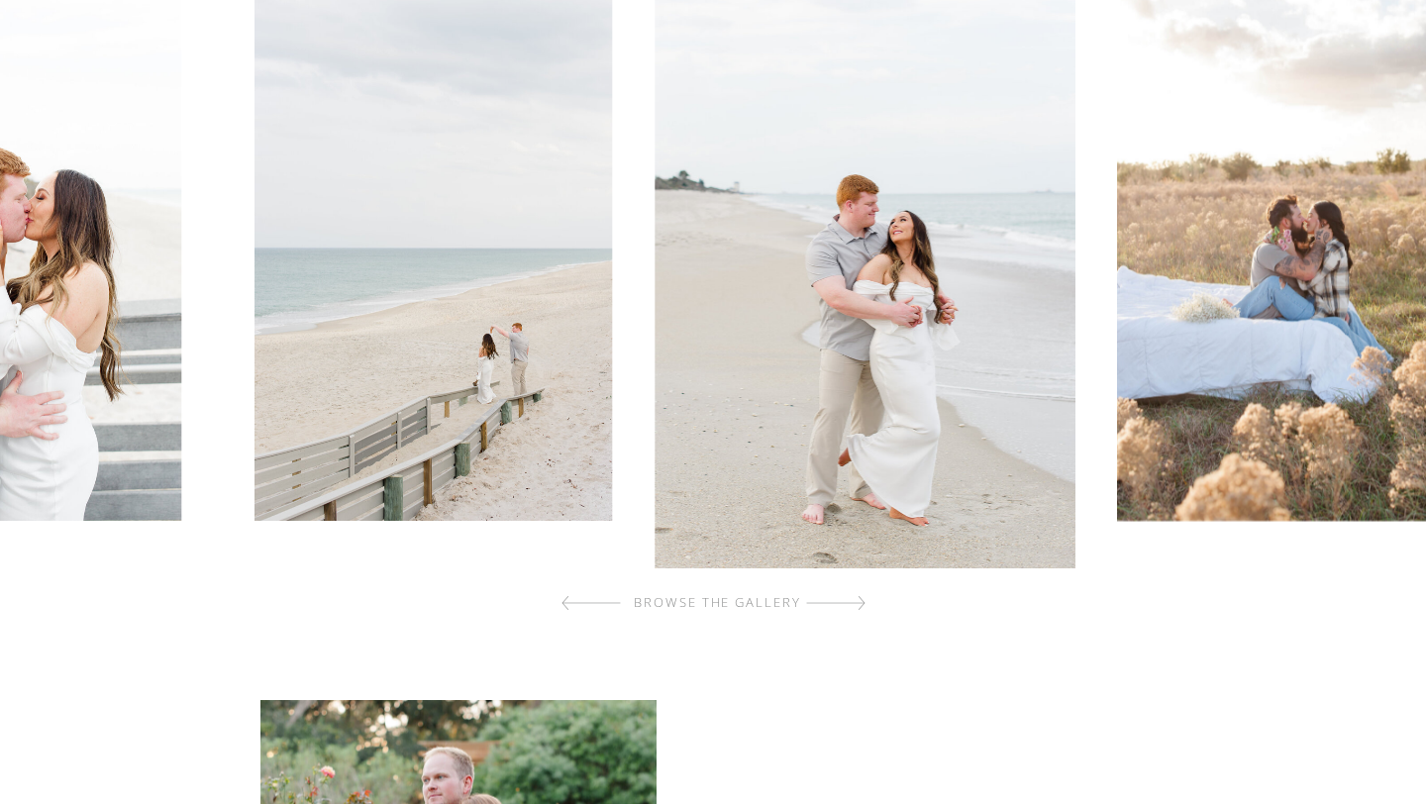
click at [858, 602] on div at bounding box center [835, 603] width 59 height 40
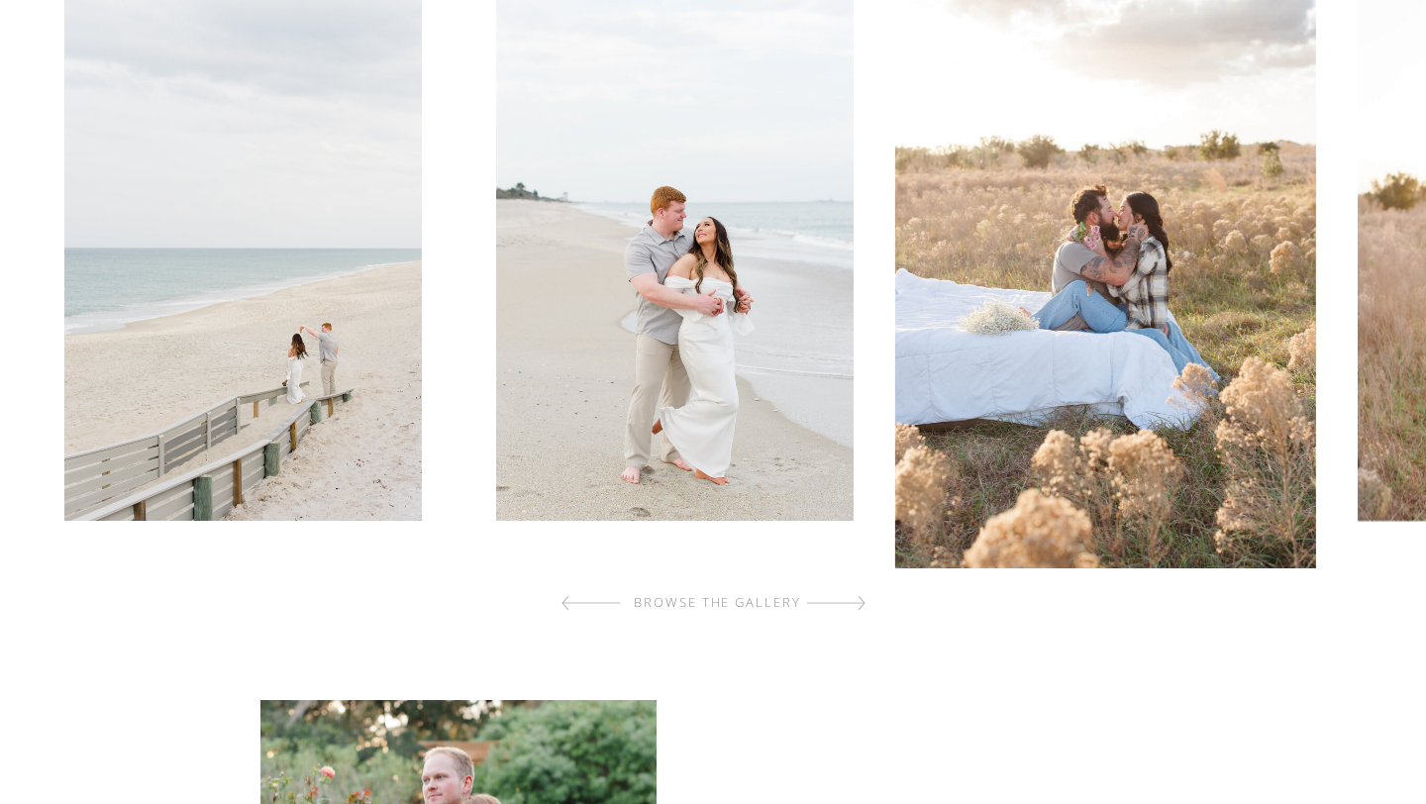
click at [858, 602] on div at bounding box center [835, 603] width 59 height 40
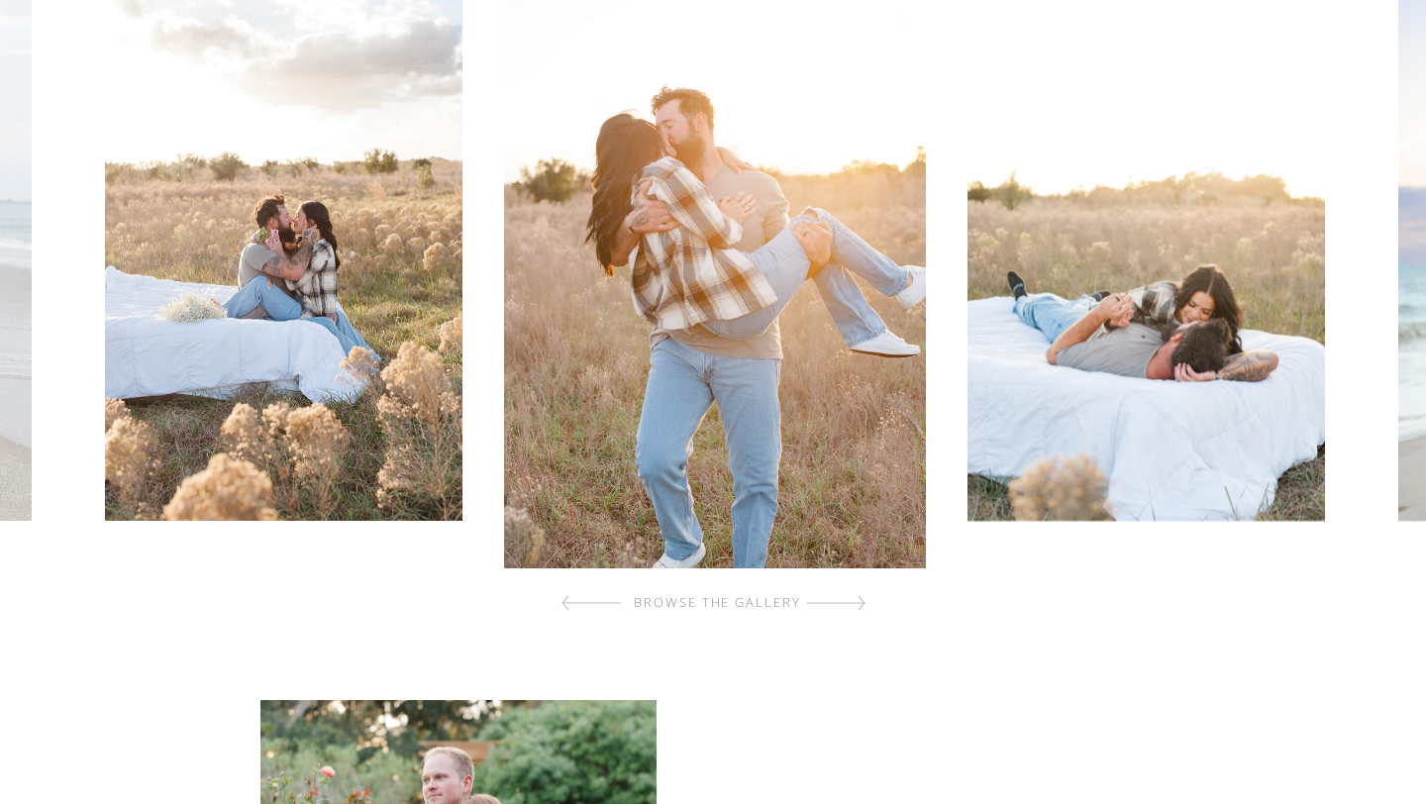
click at [858, 602] on div at bounding box center [835, 603] width 59 height 40
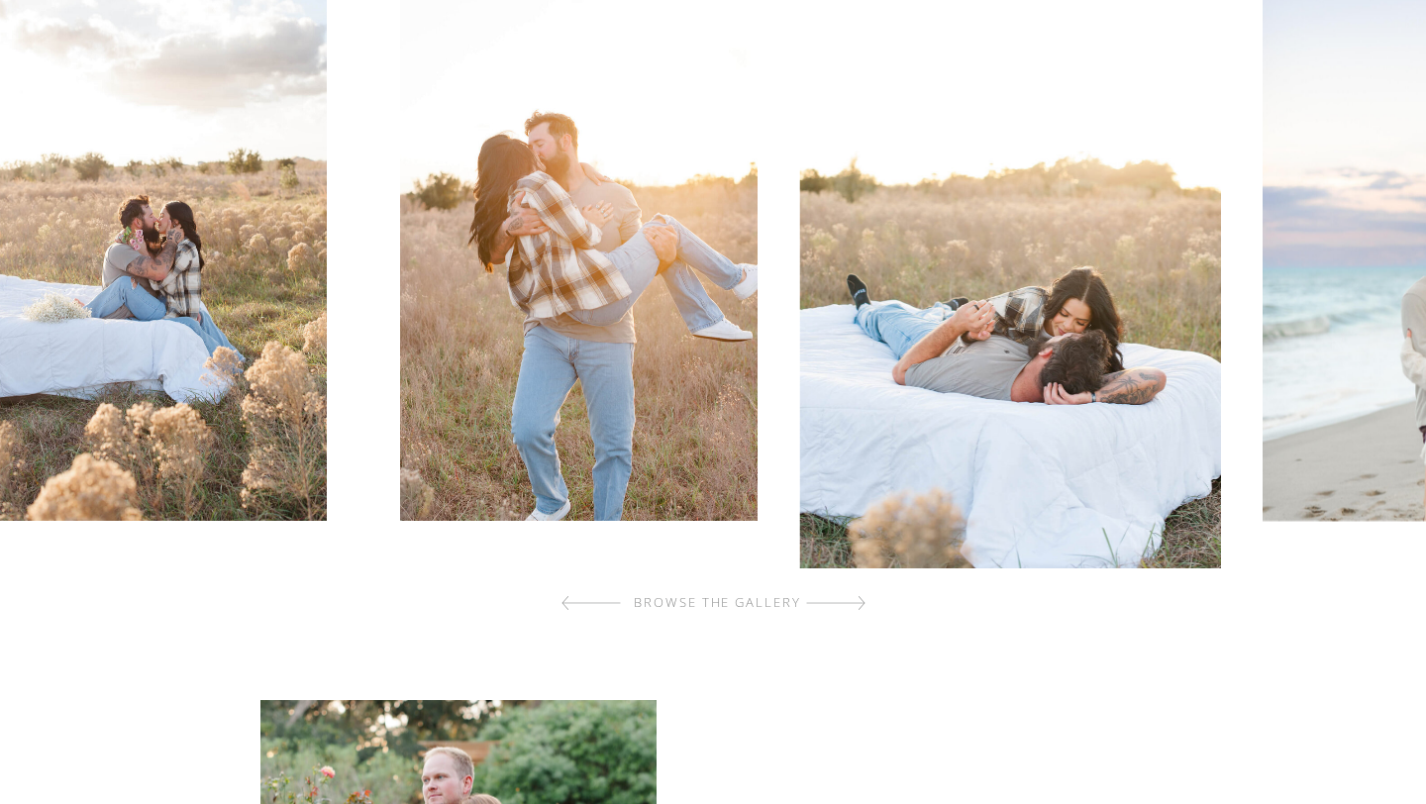
click at [858, 602] on div at bounding box center [835, 603] width 59 height 40
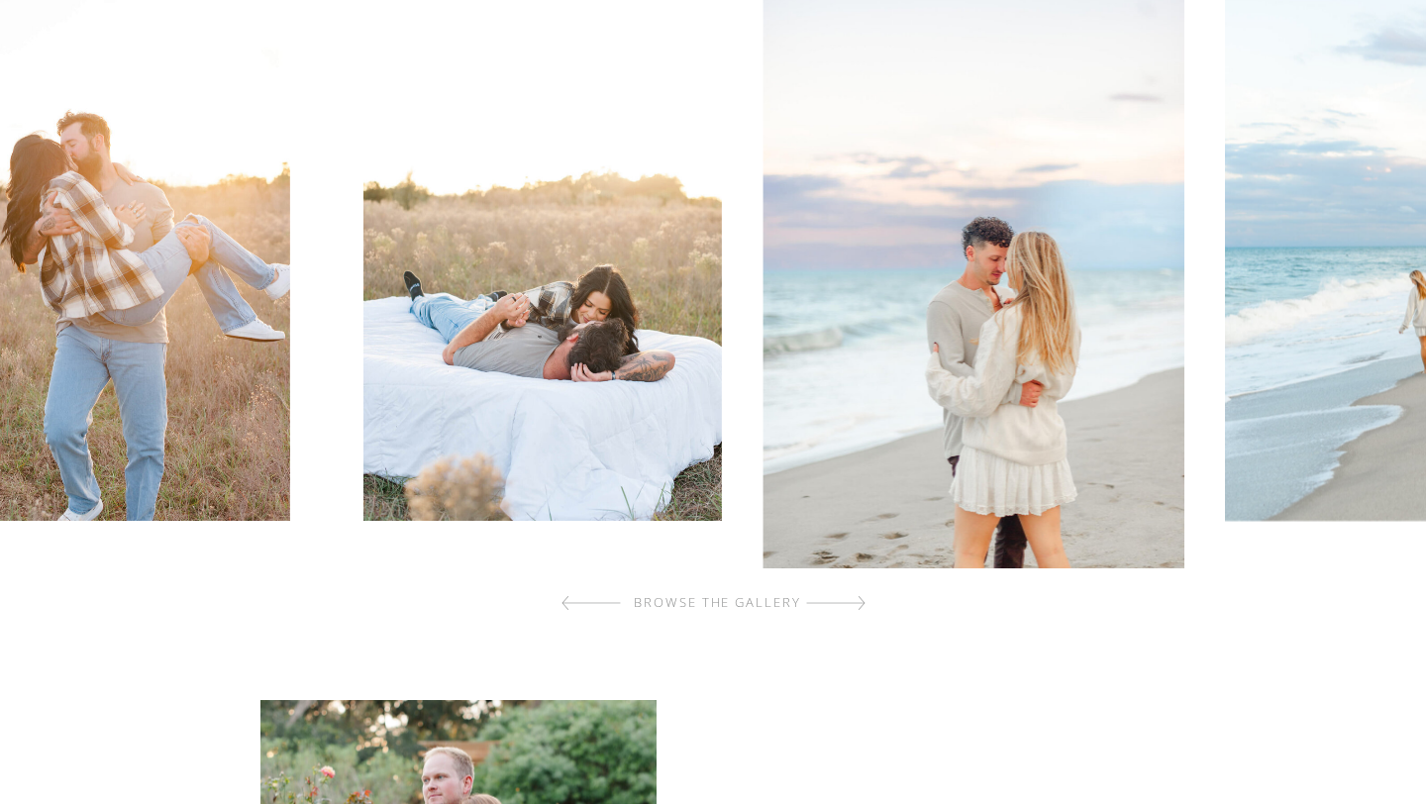
click at [858, 602] on div at bounding box center [835, 603] width 59 height 40
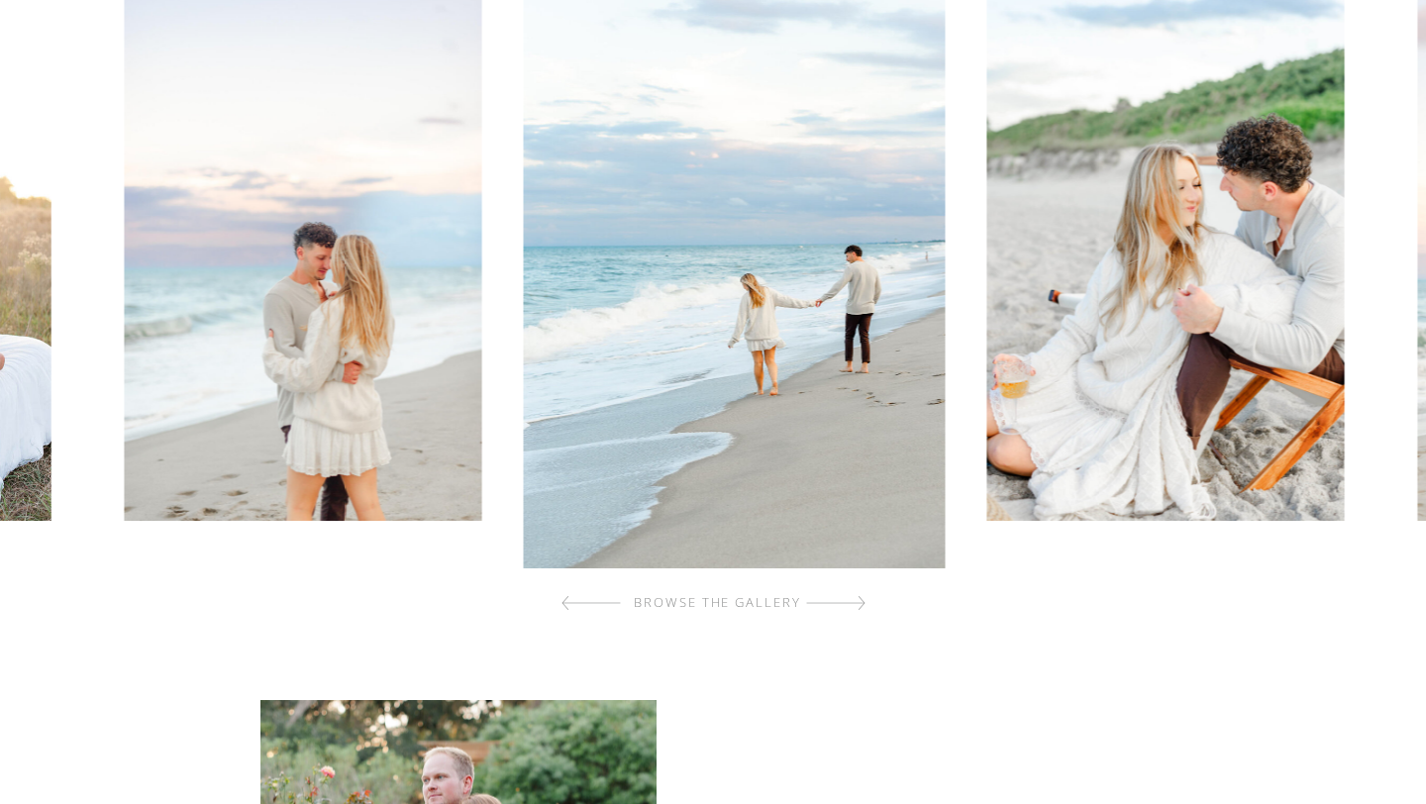
click at [858, 602] on div at bounding box center [835, 603] width 59 height 40
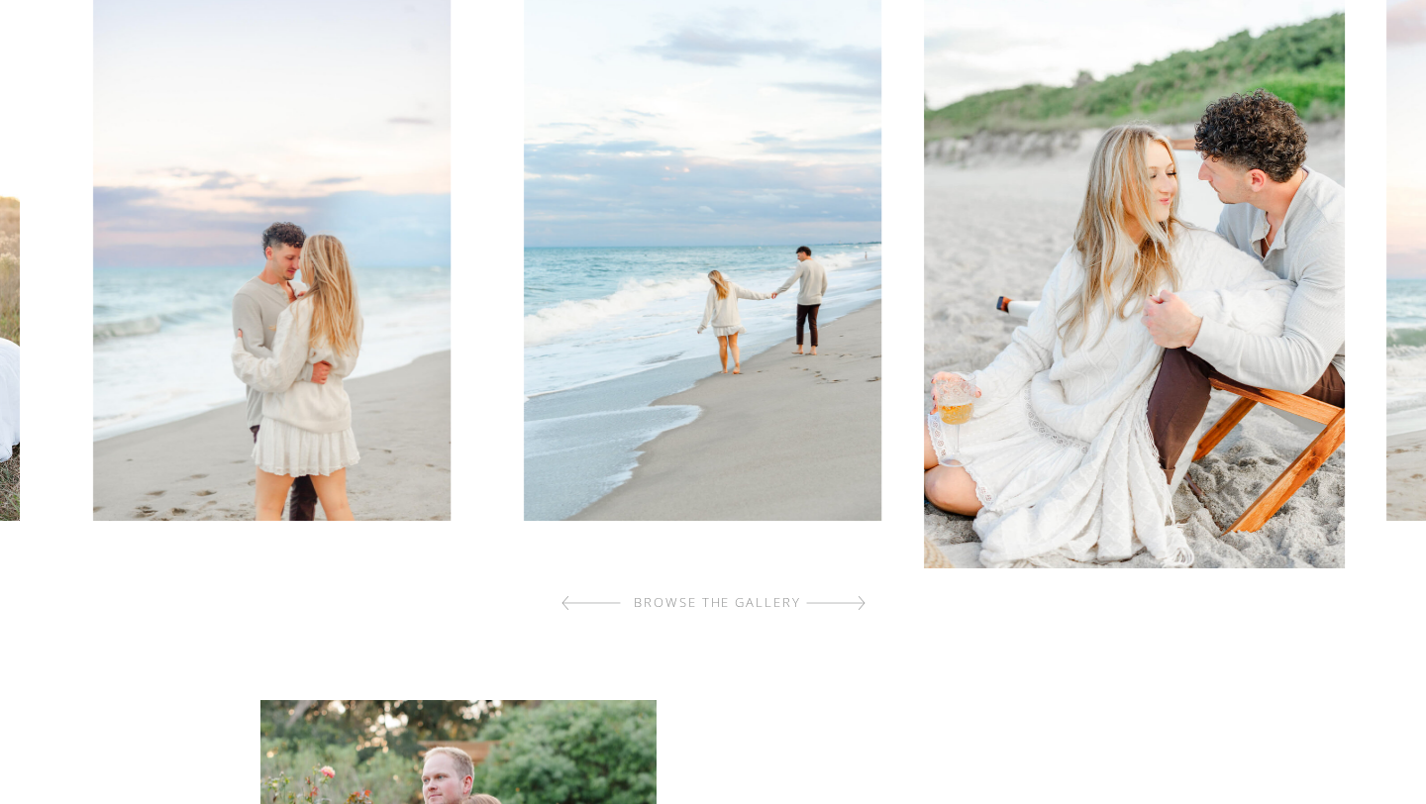
click at [858, 602] on div at bounding box center [835, 603] width 59 height 40
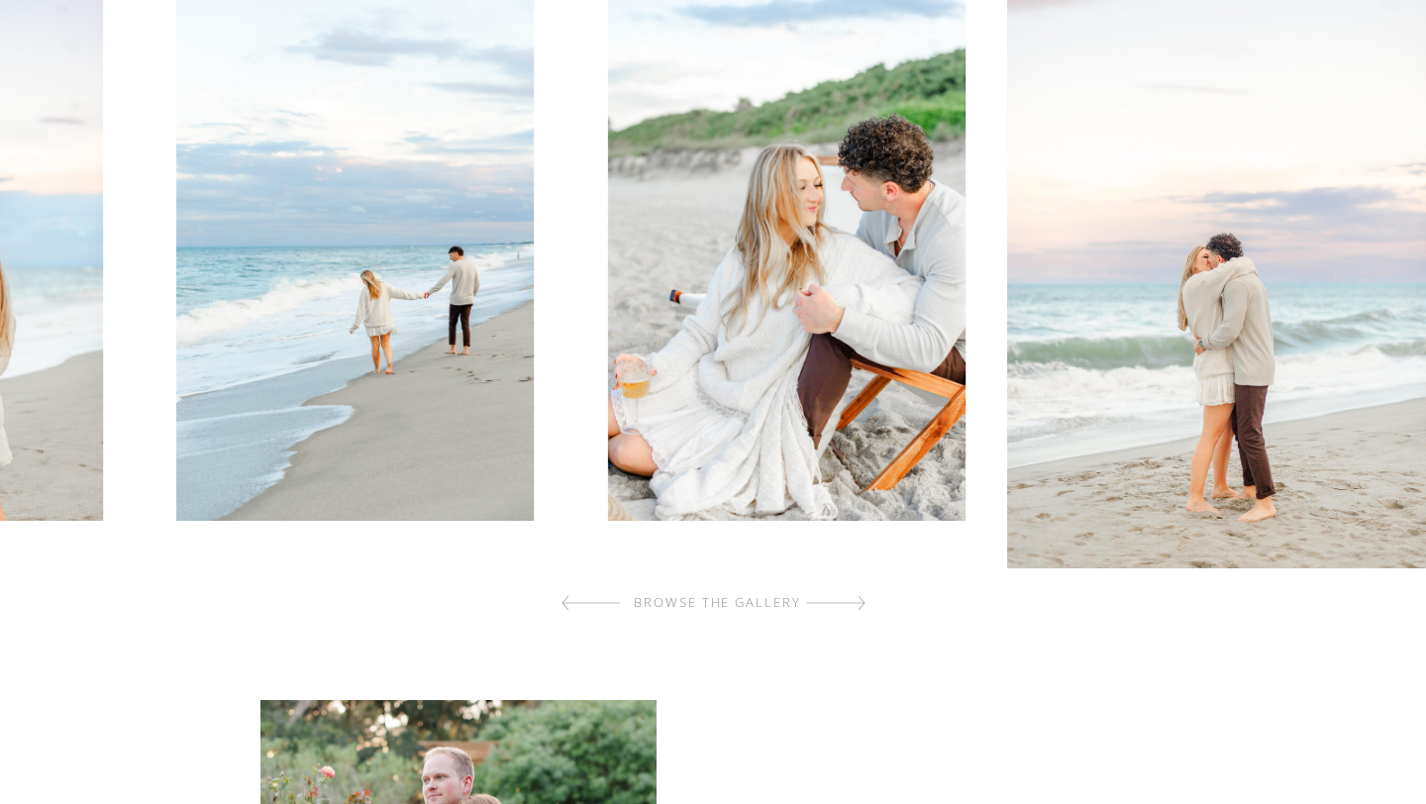
click at [858, 602] on div at bounding box center [835, 603] width 59 height 40
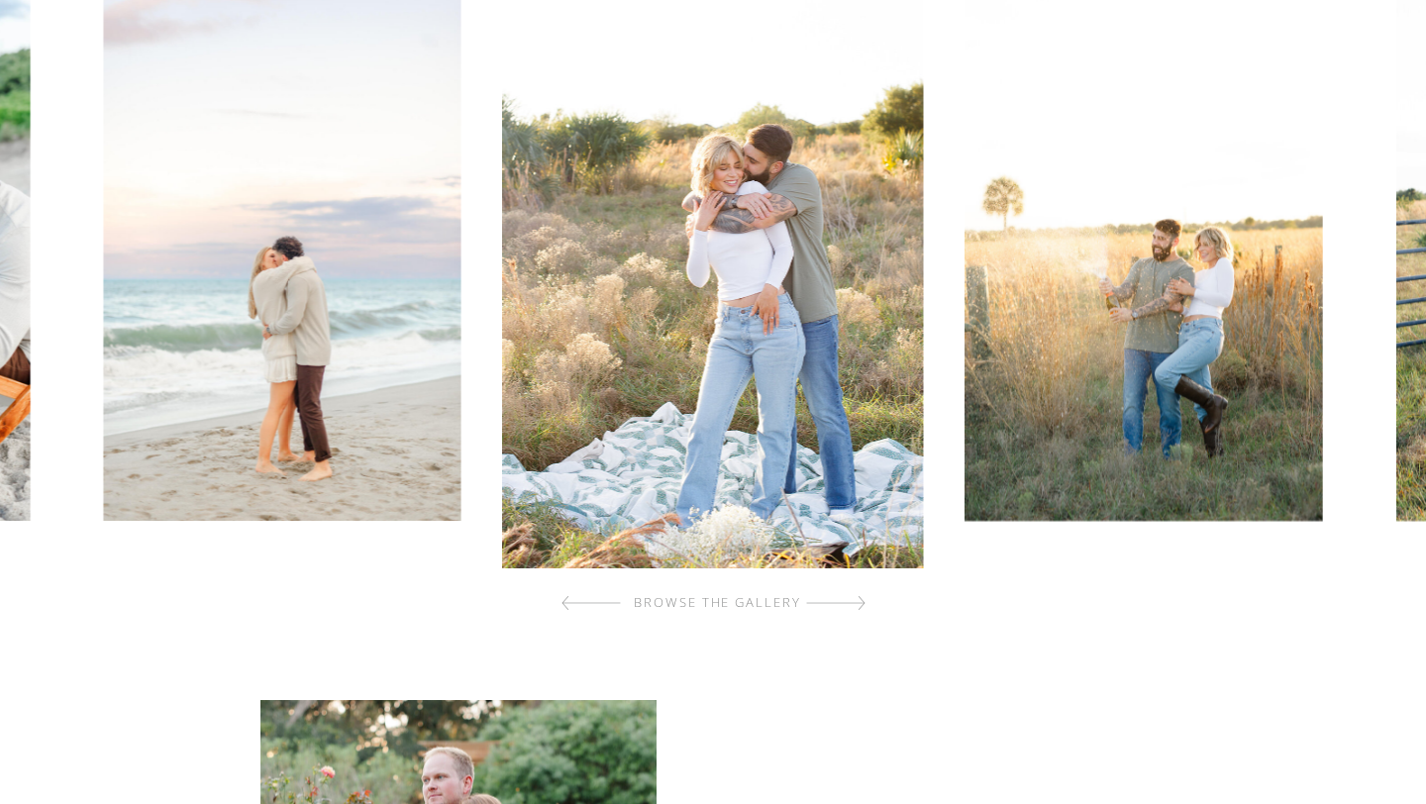
click at [858, 602] on div at bounding box center [835, 603] width 59 height 40
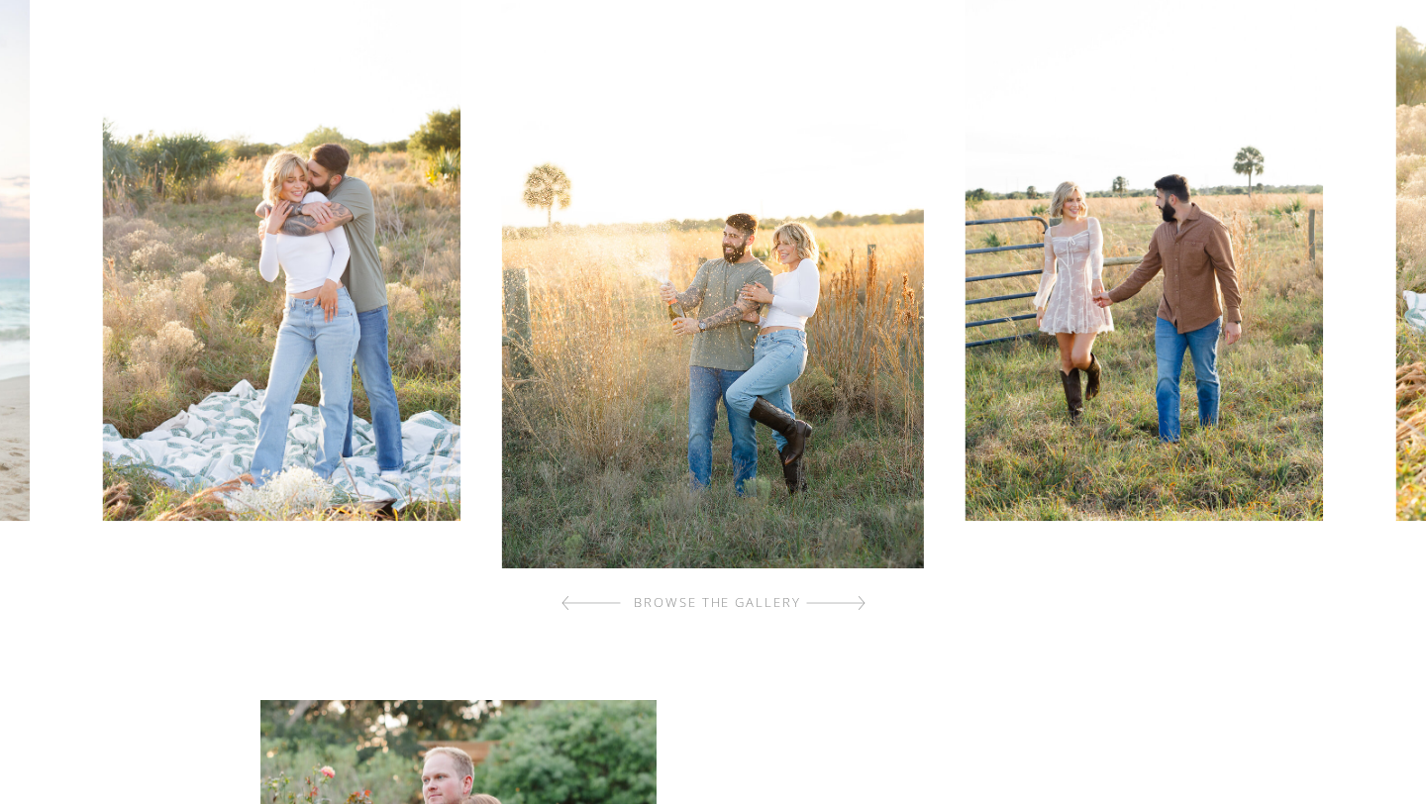
click at [858, 602] on div at bounding box center [835, 603] width 59 height 40
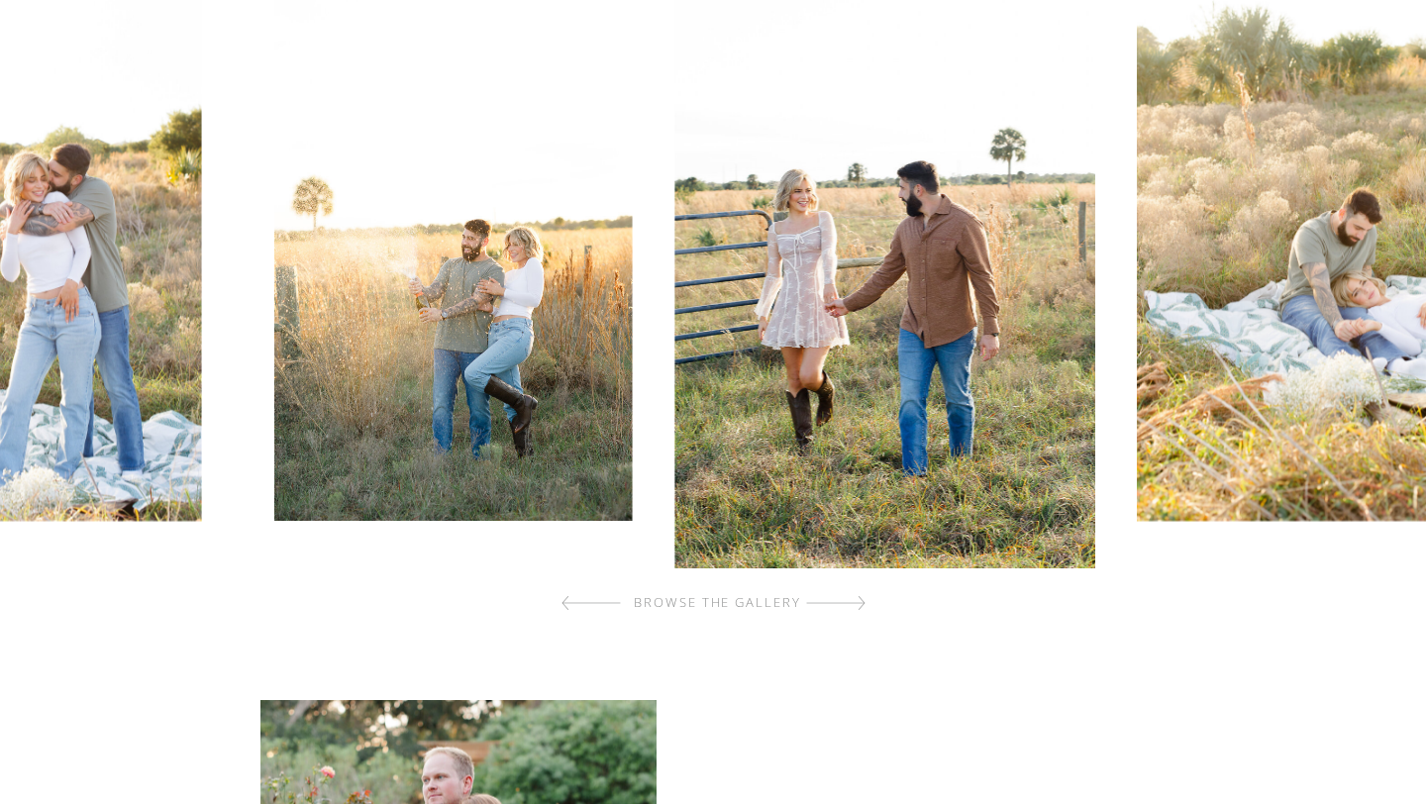
click at [858, 602] on div at bounding box center [835, 603] width 59 height 40
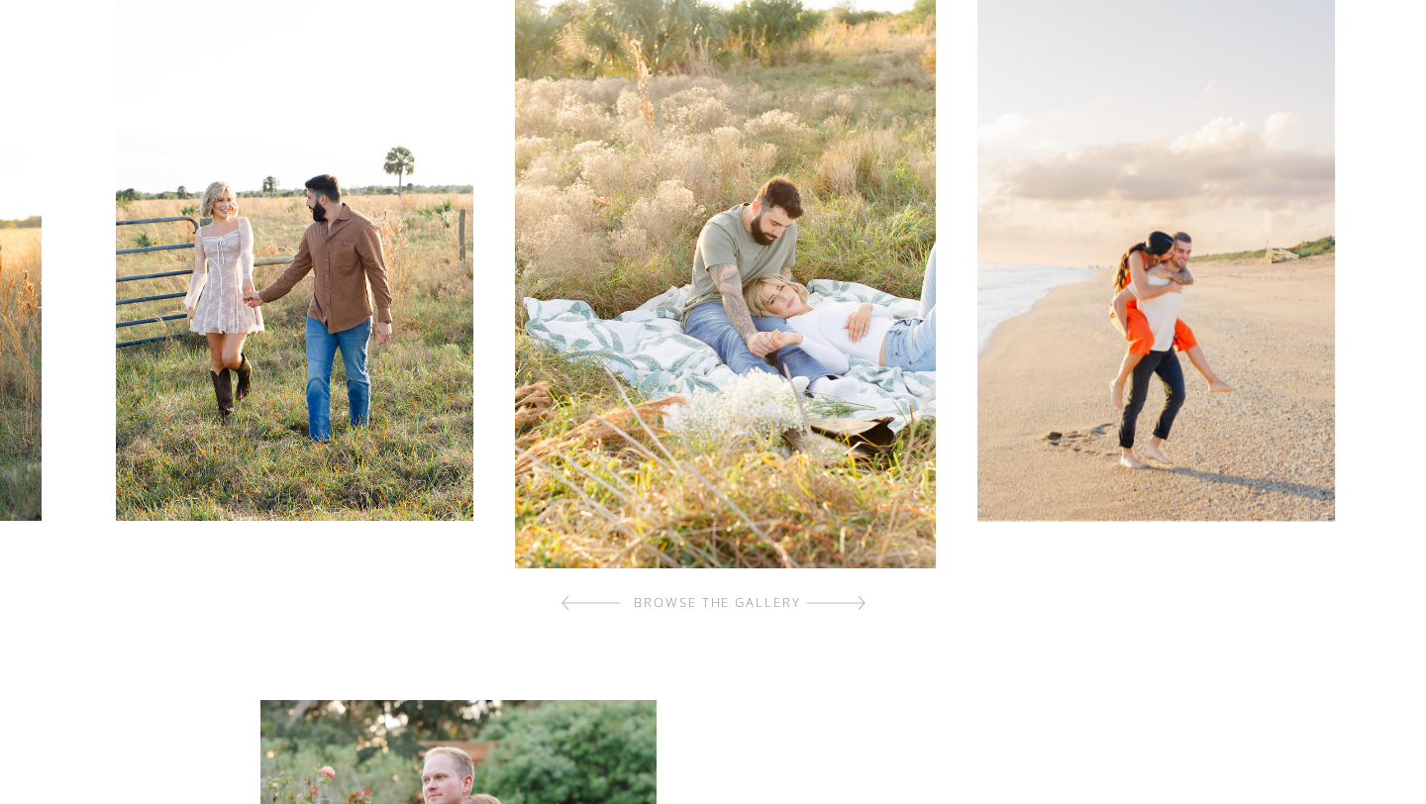
click at [858, 602] on div at bounding box center [835, 603] width 59 height 40
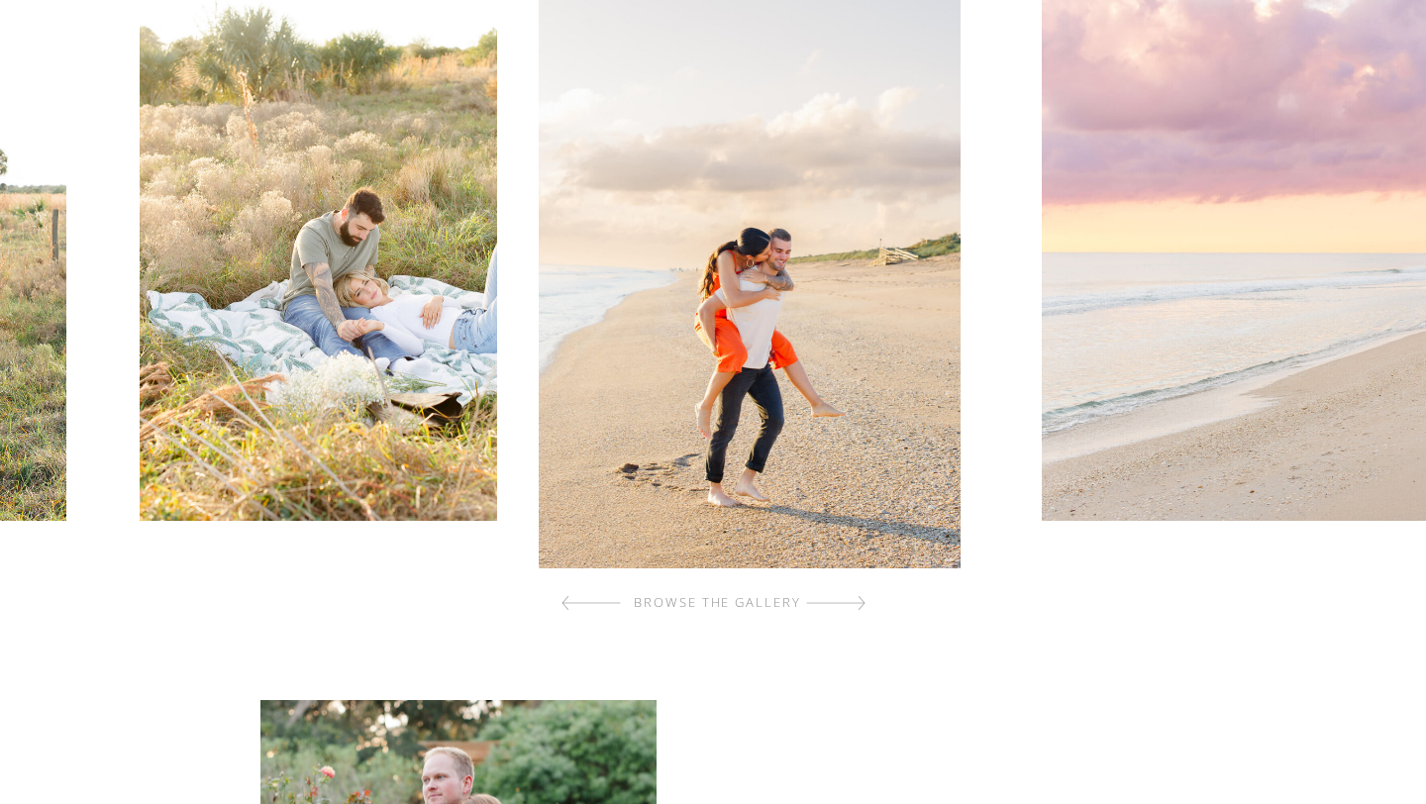
click at [858, 602] on div at bounding box center [835, 603] width 59 height 40
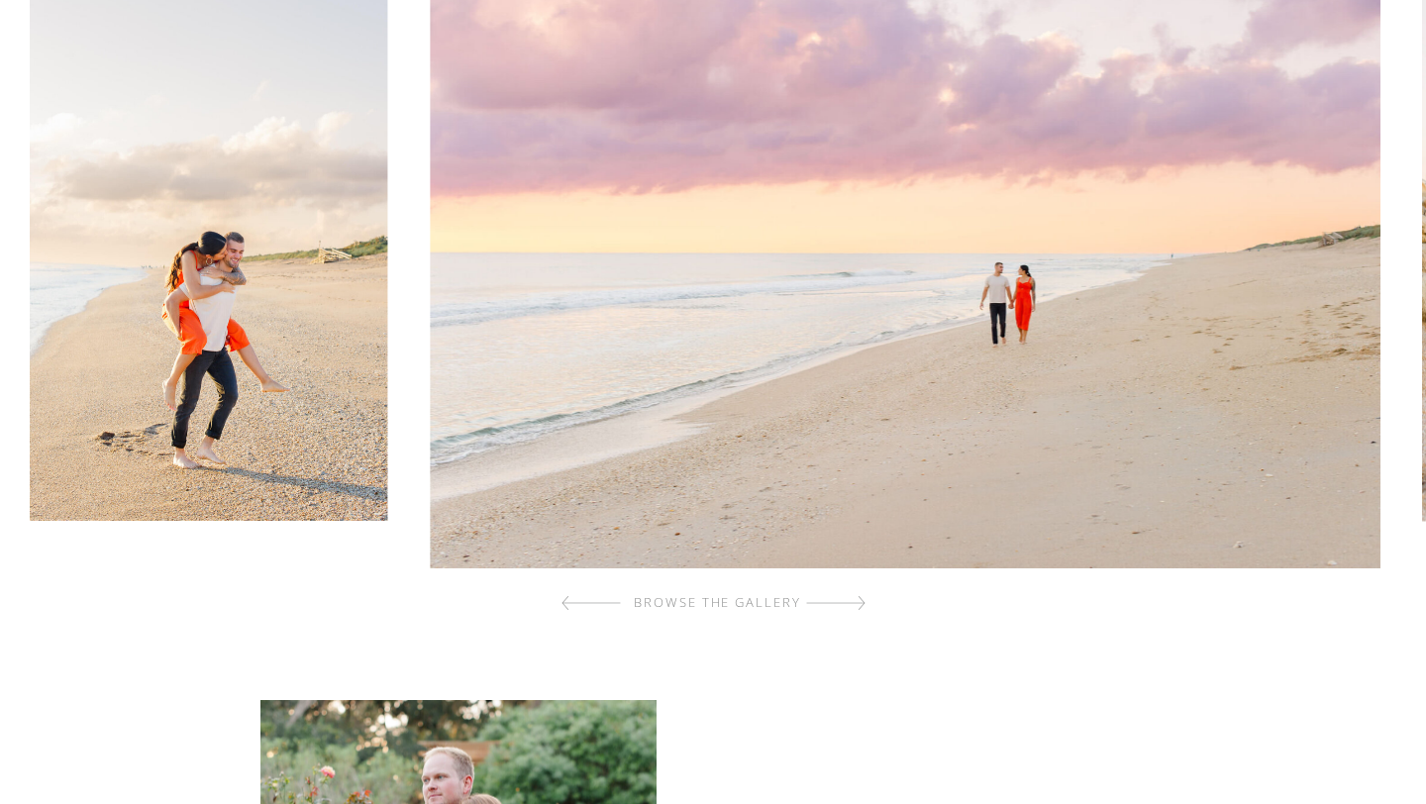
click at [858, 602] on div at bounding box center [835, 603] width 59 height 40
